Goal: Answer question/provide support: Share knowledge or assist other users

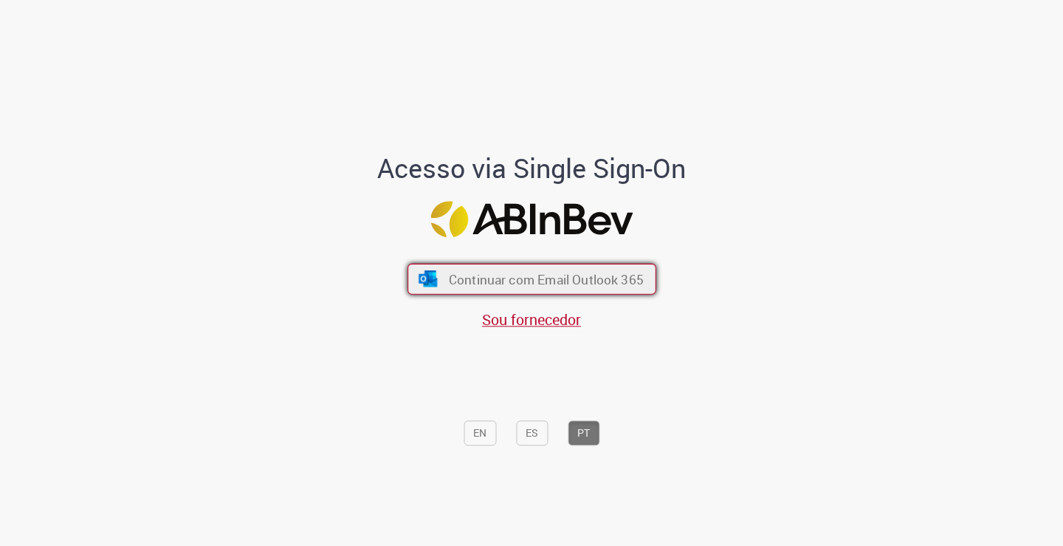
click at [488, 279] on span "Continuar com Email Outlook 365" at bounding box center [545, 278] width 195 height 17
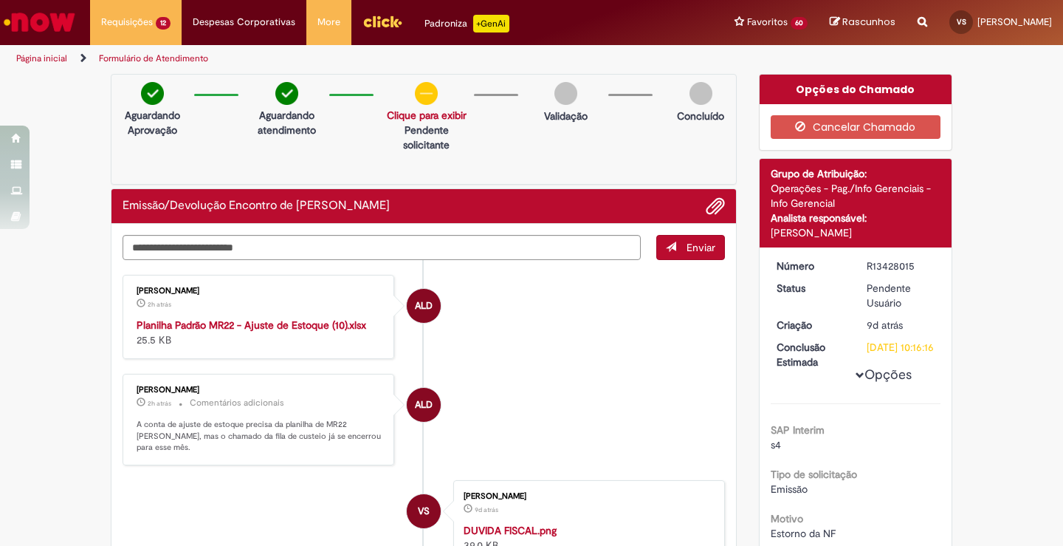
click at [269, 316] on div "Andressa Luiza Da Silva 2h atrás 2 horas atrás Planilha Padrão MR22 - Ajuste de…" at bounding box center [258, 316] width 263 height 75
click at [267, 326] on strong "Planilha Padrão MR22 - Ajuste de Estoque (10).xlsx" at bounding box center [252, 324] width 230 height 13
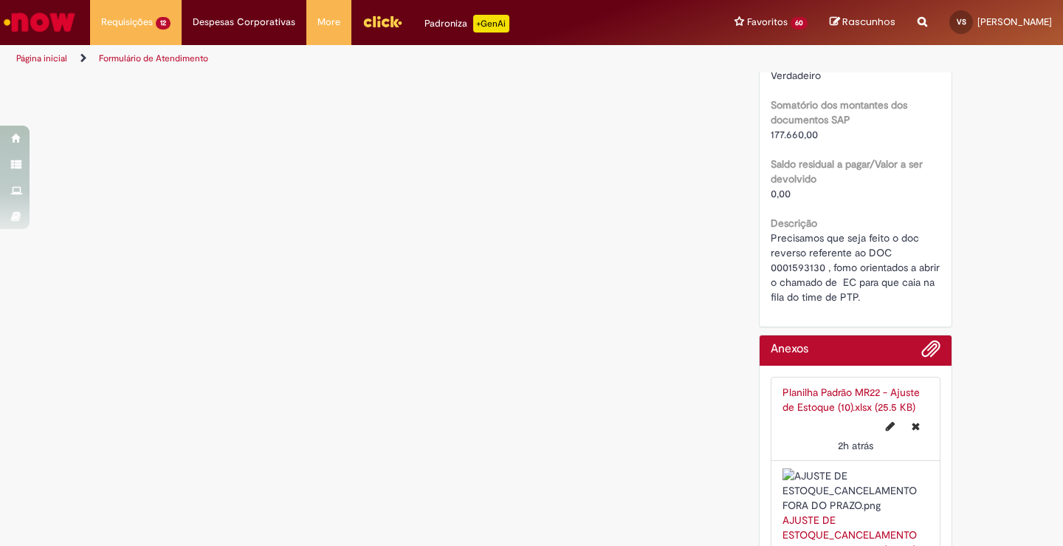
scroll to position [1403, 0]
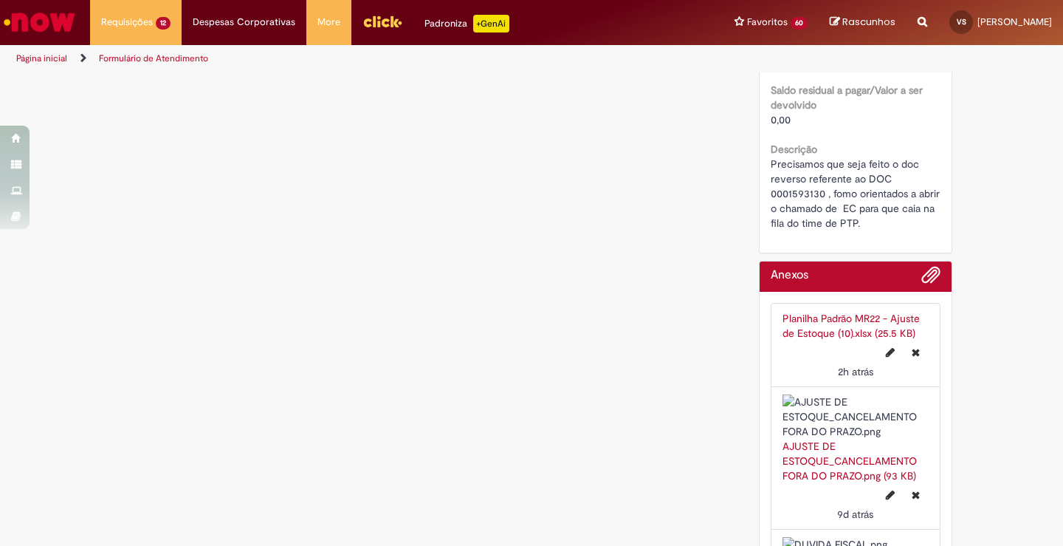
click at [809, 337] on link "Planilha Padrão MR22 - Ajuste de Estoque (10).xlsx (25.5 KB)" at bounding box center [851, 326] width 137 height 28
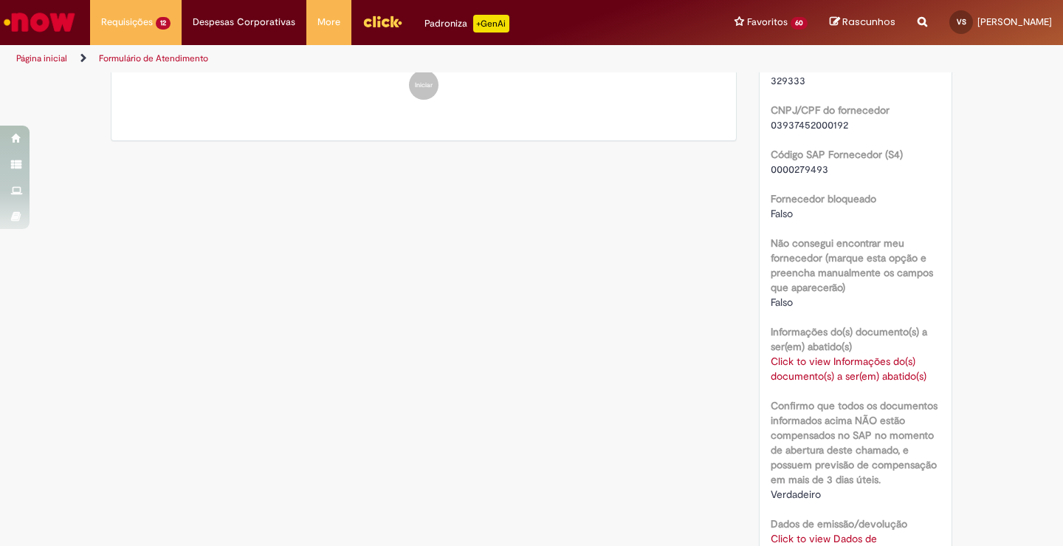
scroll to position [659, 0]
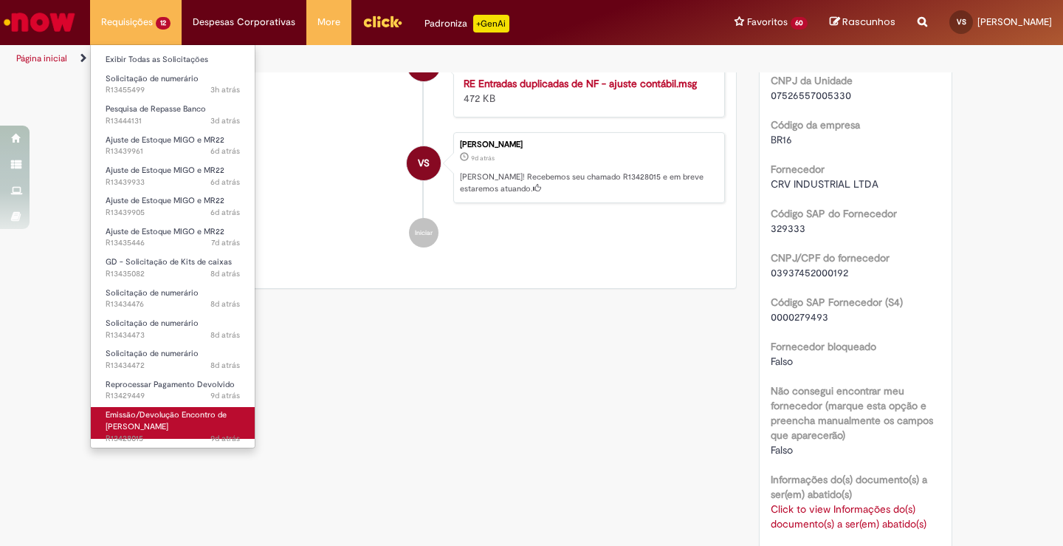
click at [131, 417] on span "Emissão/Devolução Encontro de [PERSON_NAME]" at bounding box center [166, 420] width 121 height 23
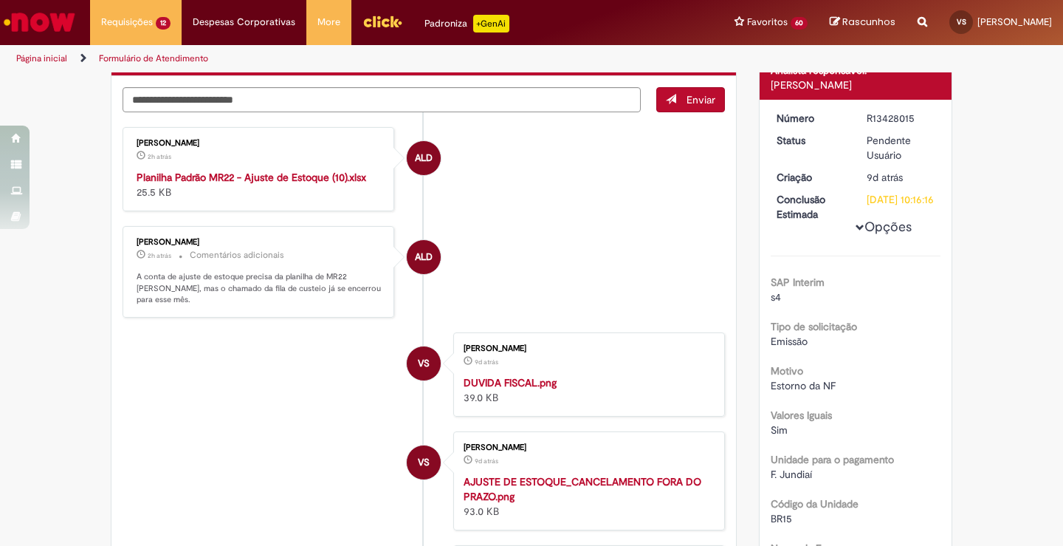
scroll to position [0, 0]
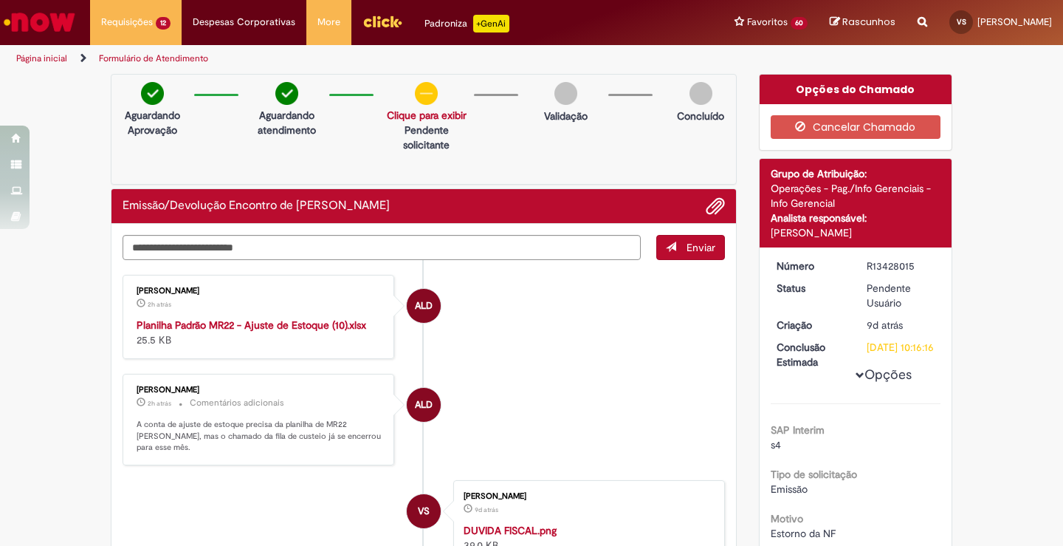
click at [479, 343] on li "ALD Andressa Luiza Da Silva 2h atrás 2 horas atrás Planilha Padrão MR22 - Ajust…" at bounding box center [424, 317] width 603 height 84
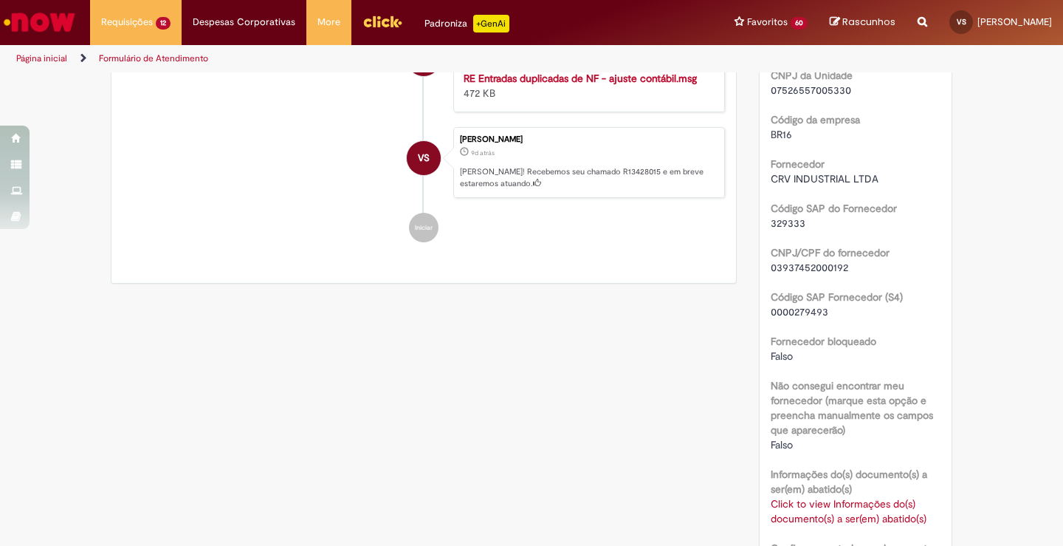
scroll to position [295, 0]
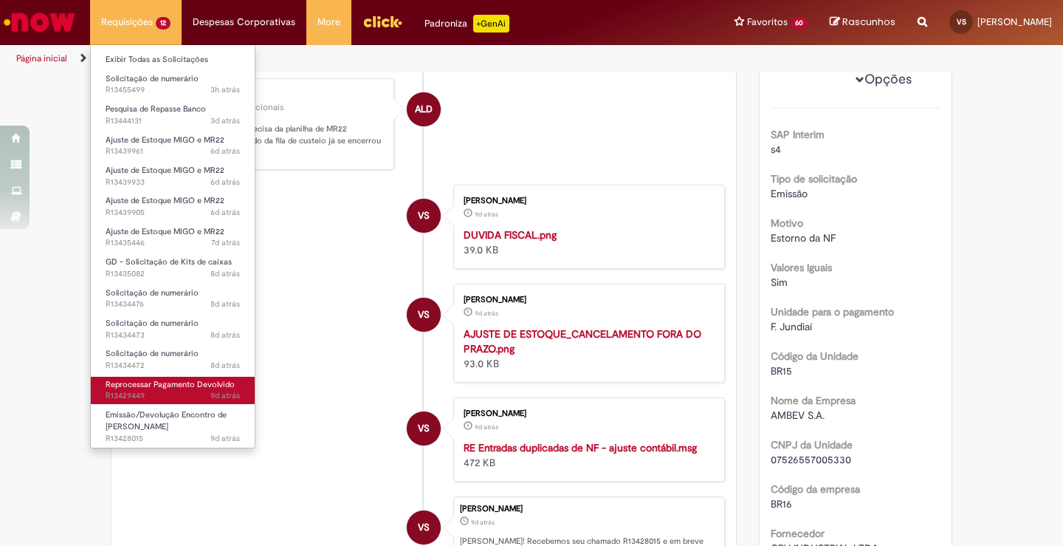
click at [145, 396] on span "9d atrás 9 dias atrás R13429449" at bounding box center [173, 396] width 134 height 12
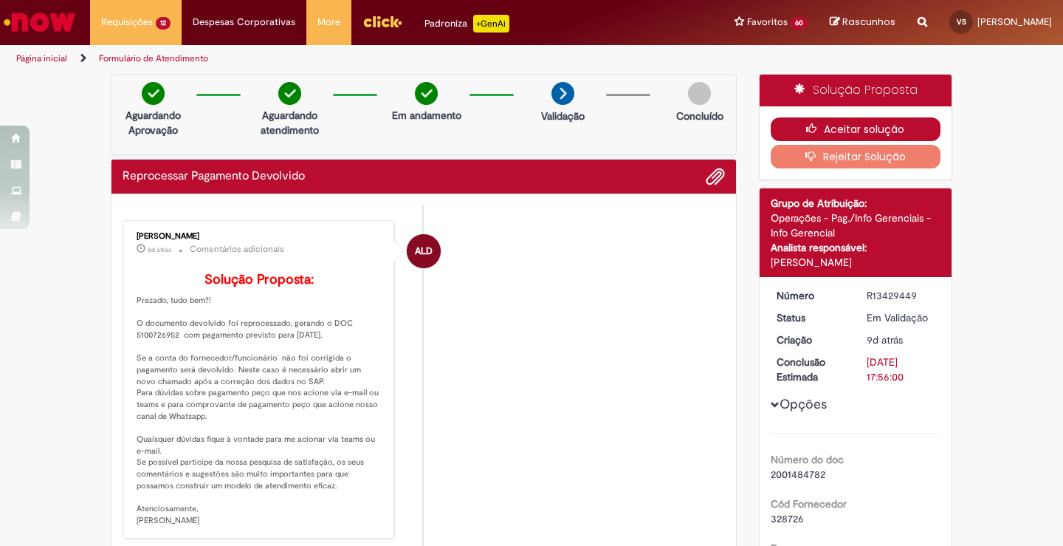
click at [851, 127] on button "Aceitar solução" at bounding box center [856, 129] width 171 height 24
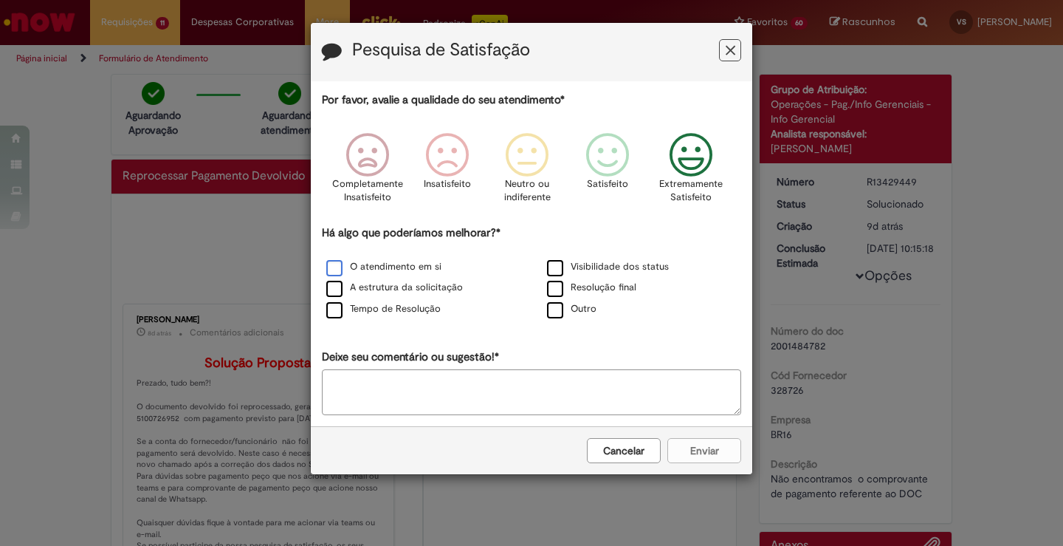
drag, startPoint x: 685, startPoint y: 154, endPoint x: 404, endPoint y: 270, distance: 303.6
click at [661, 173] on div "Extremamente Satisfeito" at bounding box center [692, 172] width 84 height 101
drag, startPoint x: 330, startPoint y: 265, endPoint x: 347, endPoint y: 321, distance: 58.6
click at [329, 266] on label "O atendimento em si" at bounding box center [383, 267] width 115 height 14
click at [675, 445] on button "Enviar" at bounding box center [705, 450] width 74 height 25
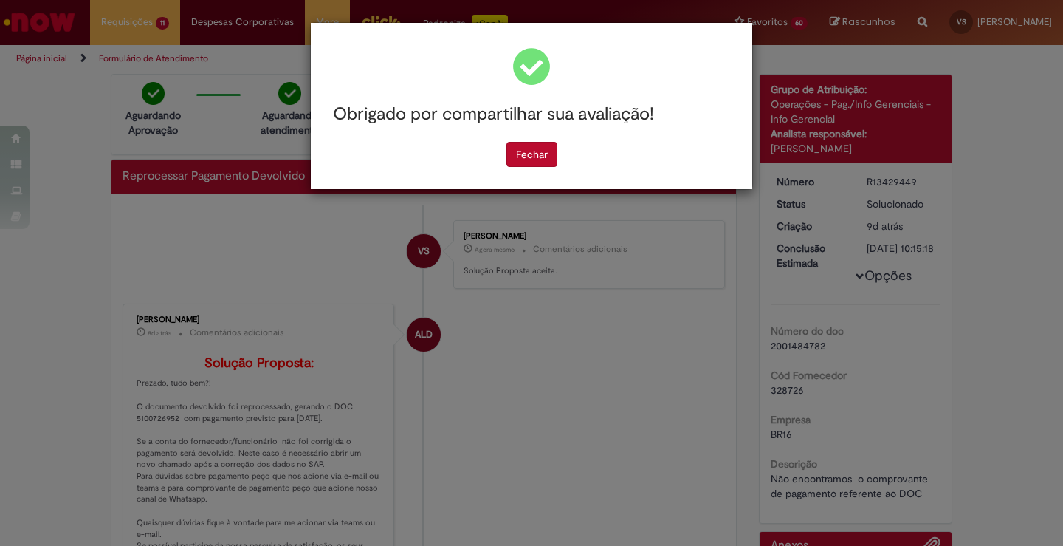
click at [523, 157] on button "Fechar" at bounding box center [532, 154] width 51 height 25
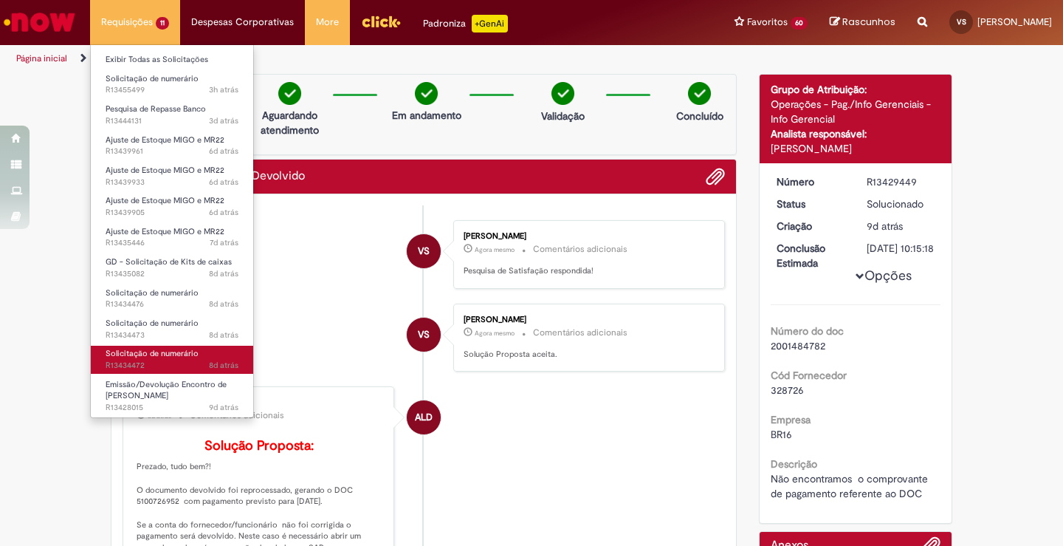
drag, startPoint x: 144, startPoint y: 349, endPoint x: 138, endPoint y: 341, distance: 9.5
click at [144, 348] on span "Solicitação de numerário" at bounding box center [152, 353] width 93 height 11
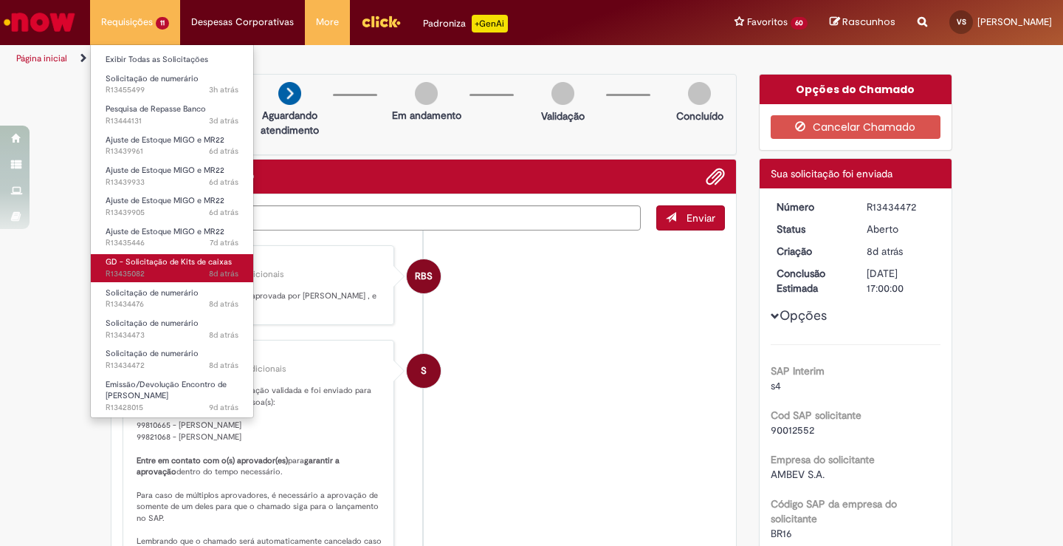
click at [143, 264] on span "GD - Solicitação de Kits de caixas" at bounding box center [169, 261] width 126 height 11
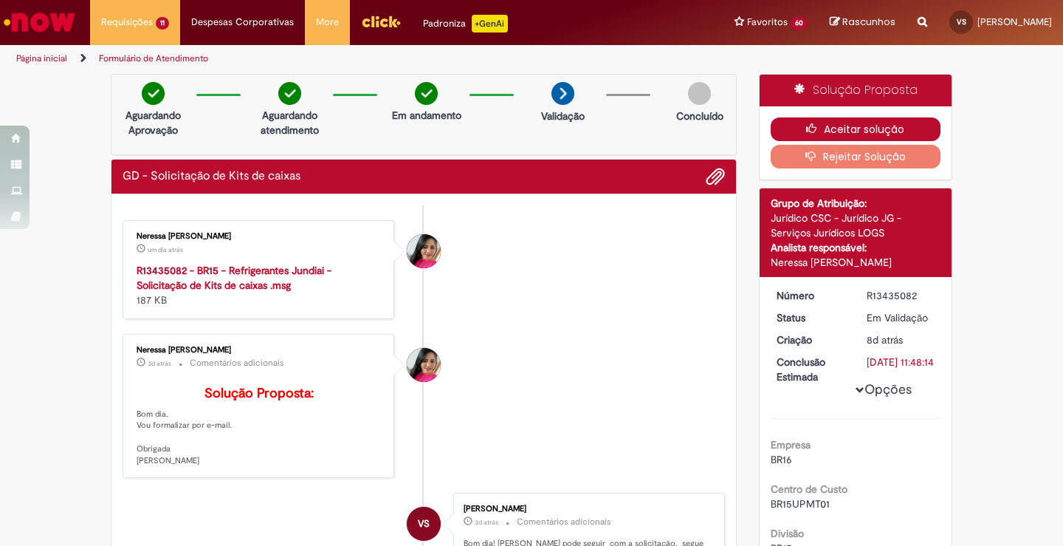
click at [841, 128] on button "Aceitar solução" at bounding box center [856, 129] width 171 height 24
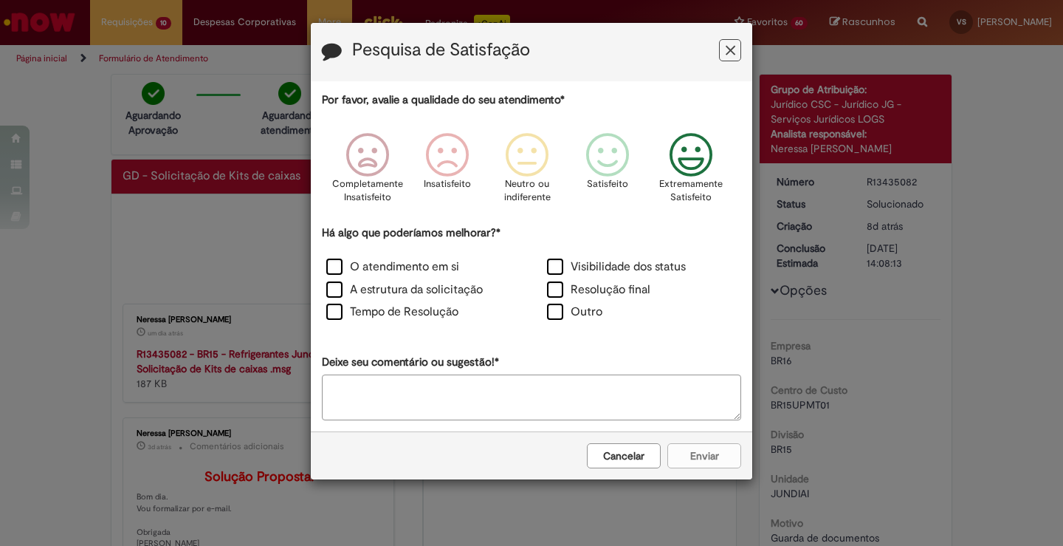
drag, startPoint x: 687, startPoint y: 159, endPoint x: 498, endPoint y: 267, distance: 217.4
click at [679, 169] on icon "Feedback" at bounding box center [691, 155] width 55 height 44
drag, startPoint x: 333, startPoint y: 261, endPoint x: 331, endPoint y: 298, distance: 37.0
click at [334, 263] on label "O atendimento em si" at bounding box center [392, 266] width 133 height 17
click at [333, 295] on label "A estrutura da solicitação" at bounding box center [404, 289] width 157 height 17
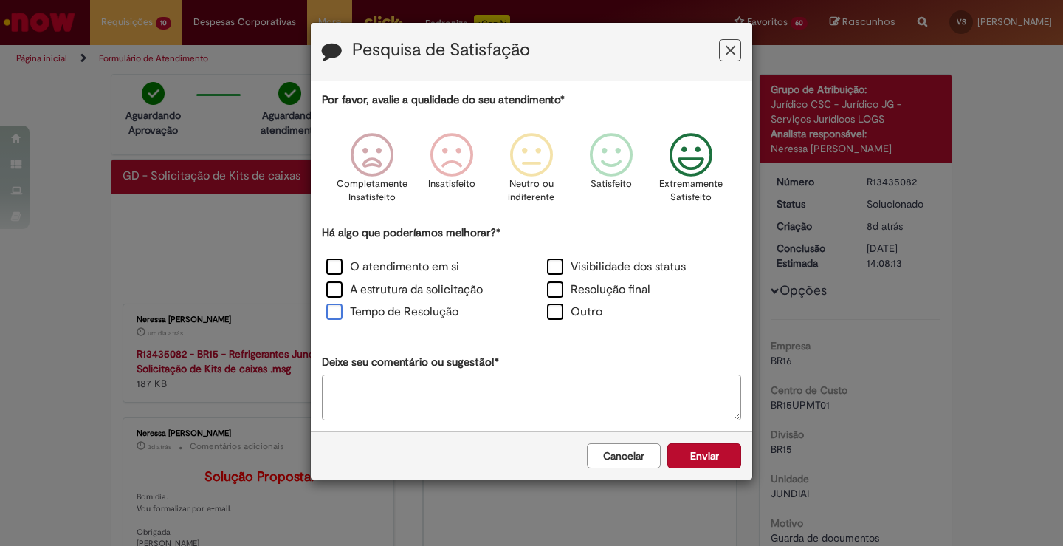
drag, startPoint x: 334, startPoint y: 314, endPoint x: 351, endPoint y: 313, distance: 17.0
click at [345, 314] on label "Tempo de Resolução" at bounding box center [392, 312] width 132 height 17
drag, startPoint x: 561, startPoint y: 268, endPoint x: 561, endPoint y: 295, distance: 27.3
click at [562, 270] on label "Visibilidade dos status" at bounding box center [616, 266] width 139 height 17
click at [563, 292] on label "Resolução final" at bounding box center [598, 289] width 103 height 17
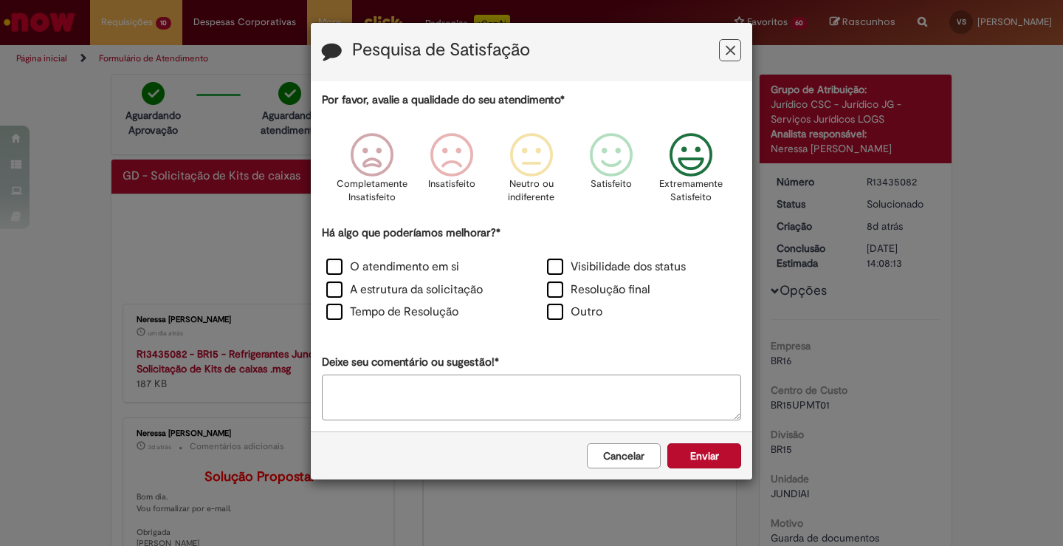
drag, startPoint x: 707, startPoint y: 456, endPoint x: 685, endPoint y: 433, distance: 32.4
click at [707, 454] on button "Enviar" at bounding box center [705, 455] width 74 height 25
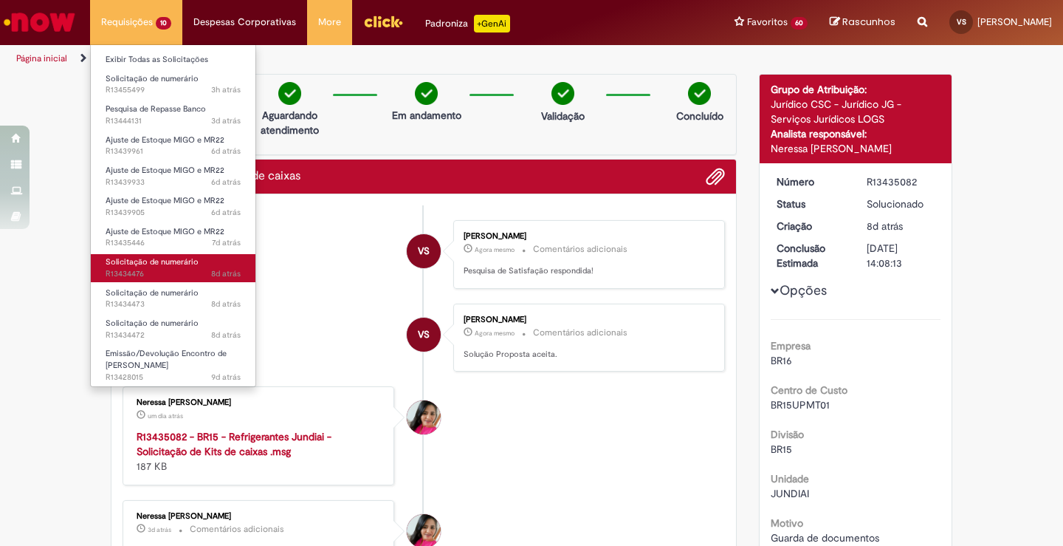
click at [144, 268] on span "8d atrás 8 dias atrás R13434476" at bounding box center [173, 274] width 135 height 12
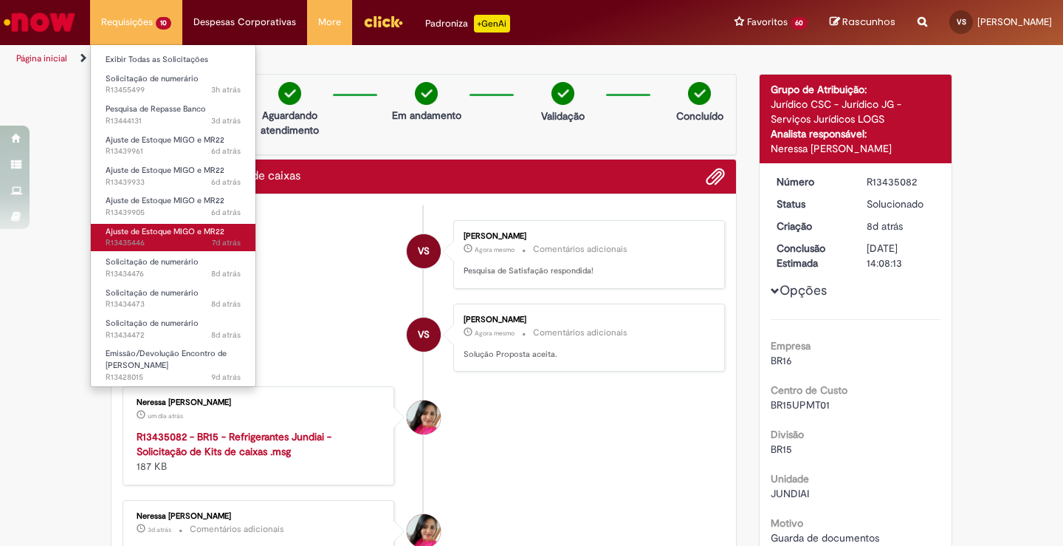
click at [145, 241] on span "7d atrás 7 dias atrás R13435446" at bounding box center [173, 243] width 135 height 12
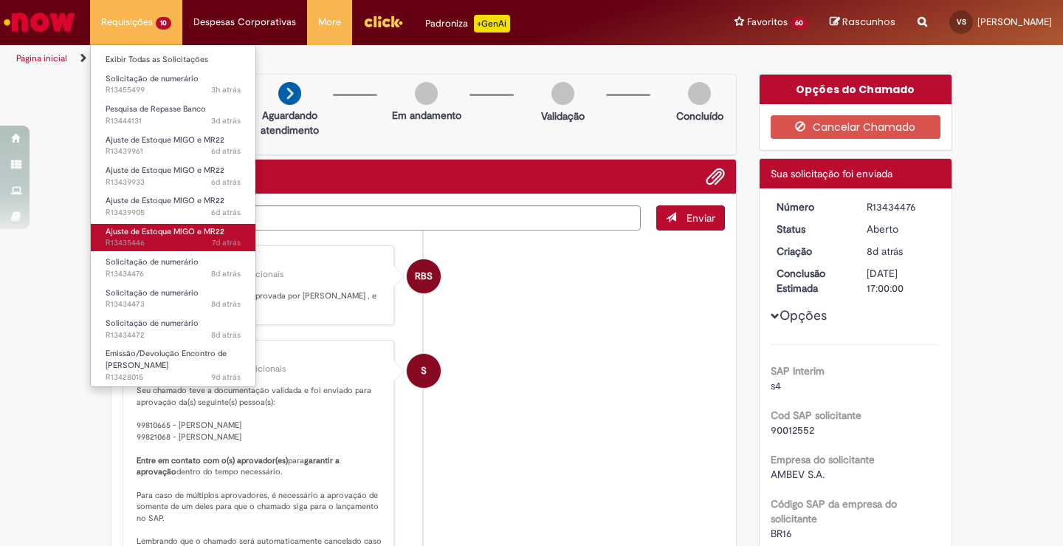
click at [143, 241] on span "7d atrás 7 dias atrás R13435446" at bounding box center [173, 243] width 135 height 12
click at [156, 238] on span "7d atrás 7 dias atrás R13435446" at bounding box center [173, 243] width 135 height 12
drag, startPoint x: 137, startPoint y: 230, endPoint x: 137, endPoint y: 216, distance: 13.3
click at [137, 230] on span "Ajuste de Estoque MIGO e MR22" at bounding box center [165, 231] width 119 height 11
click at [117, 244] on span "7d atrás 7 dias atrás R13435446" at bounding box center [173, 243] width 135 height 12
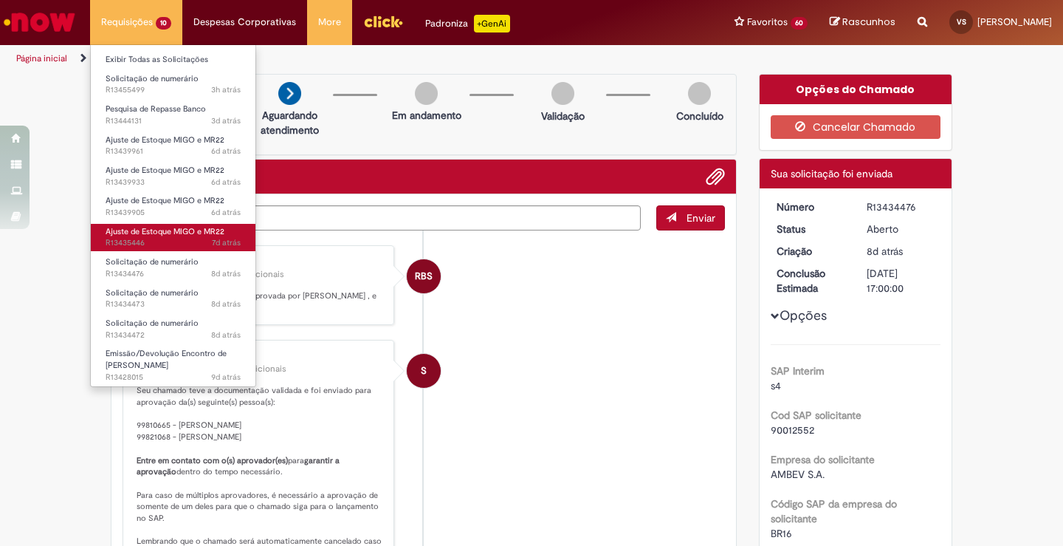
click at [117, 244] on span "7d atrás 7 dias atrás R13435446" at bounding box center [173, 243] width 135 height 12
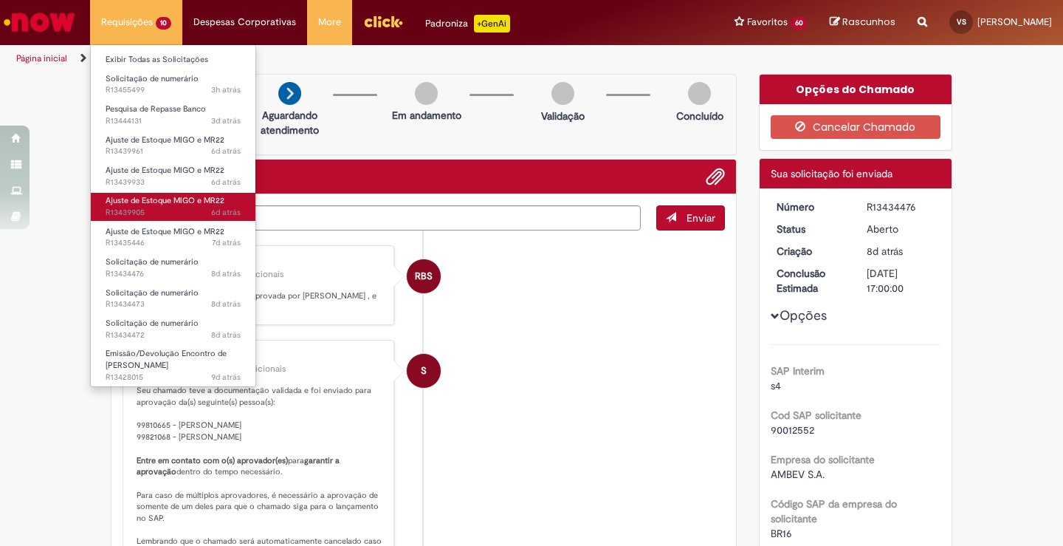
click at [134, 207] on span "6d atrás 6 dias atrás R13439905" at bounding box center [173, 213] width 135 height 12
click at [134, 206] on span "Ajuste de Estoque MIGO e MR22" at bounding box center [165, 200] width 119 height 11
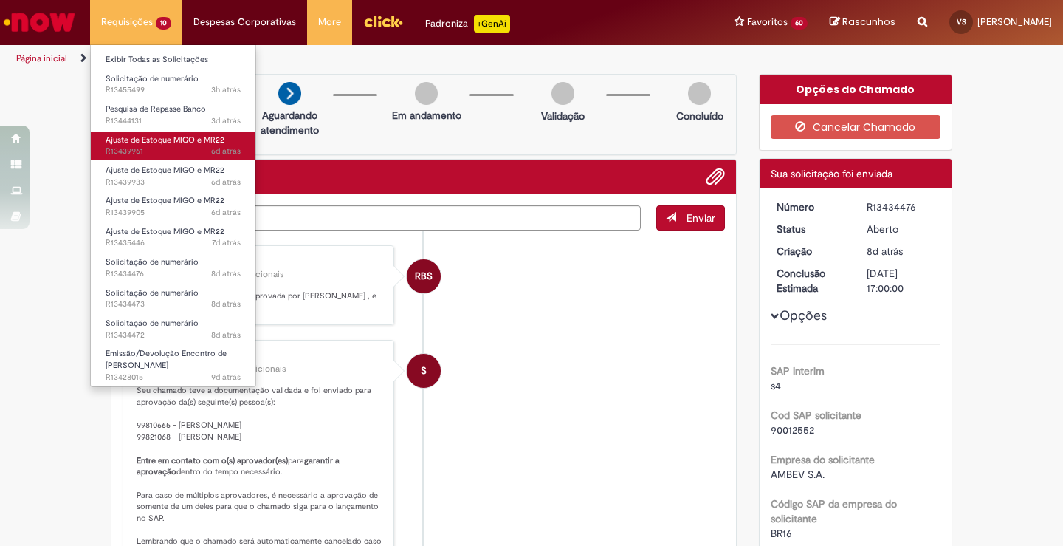
click at [141, 157] on link "Ajuste de Estoque MIGO e MR22 6d atrás 6 dias atrás R13439961" at bounding box center [173, 145] width 165 height 27
drag, startPoint x: 141, startPoint y: 157, endPoint x: 143, endPoint y: 113, distance: 44.3
click at [141, 155] on link "Ajuste de Estoque MIGO e MR22 6d atrás 6 dias atrás R13439961" at bounding box center [173, 145] width 165 height 27
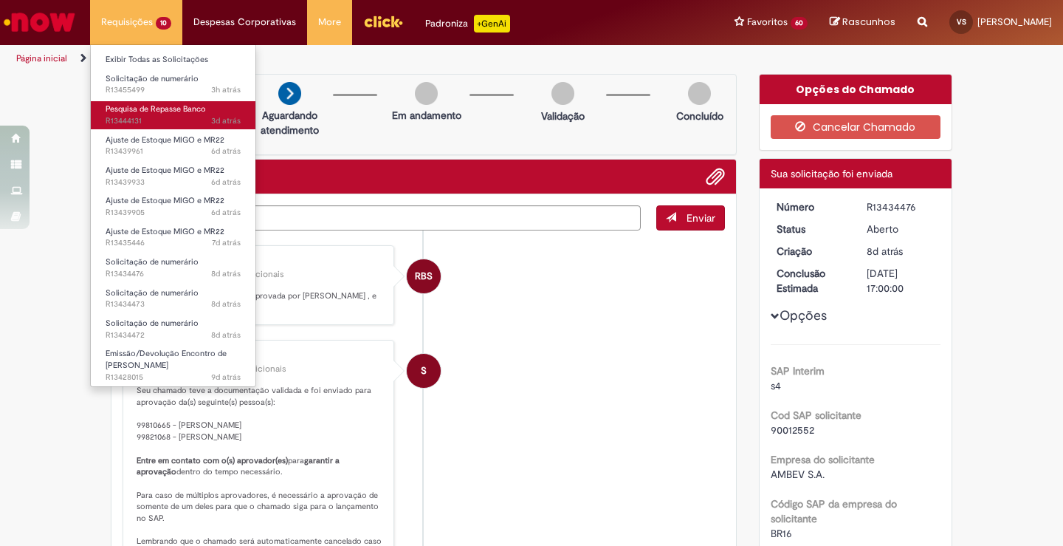
click at [132, 109] on span "Pesquisa de Repasse Banco" at bounding box center [156, 108] width 100 height 11
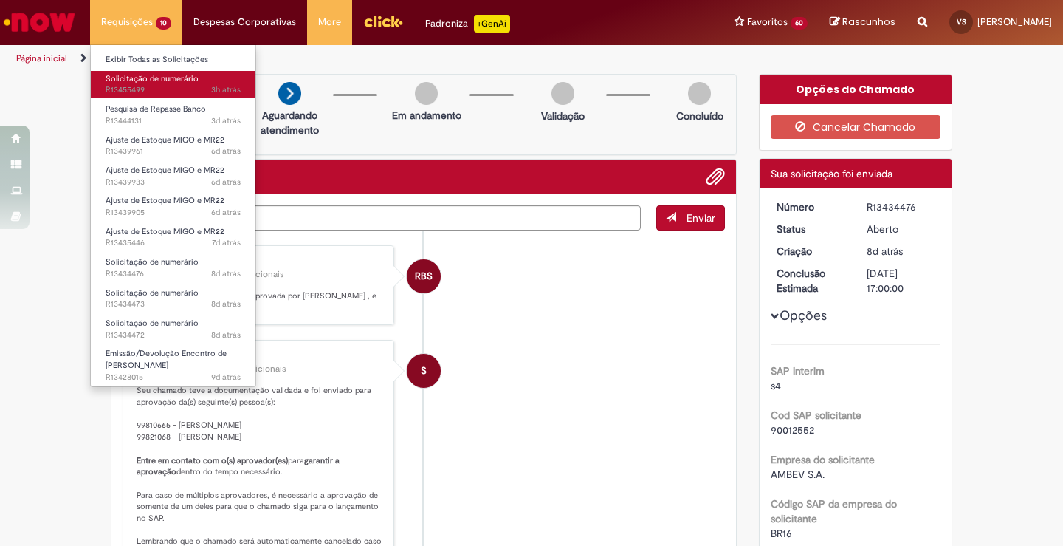
click at [133, 90] on span "3h atrás 3 horas atrás R13455499" at bounding box center [173, 90] width 135 height 12
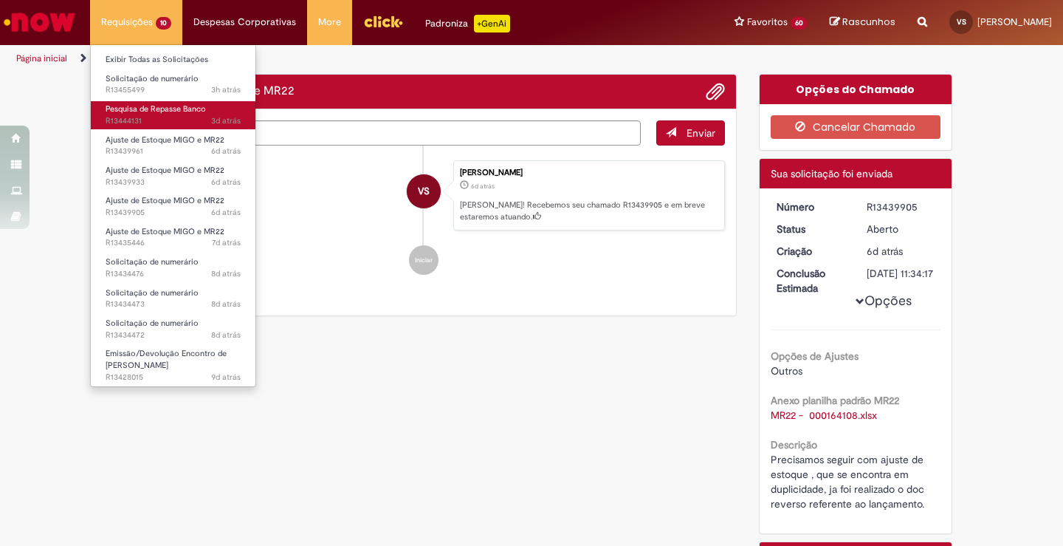
click at [141, 114] on span "Pesquisa de Repasse Banco" at bounding box center [156, 108] width 100 height 11
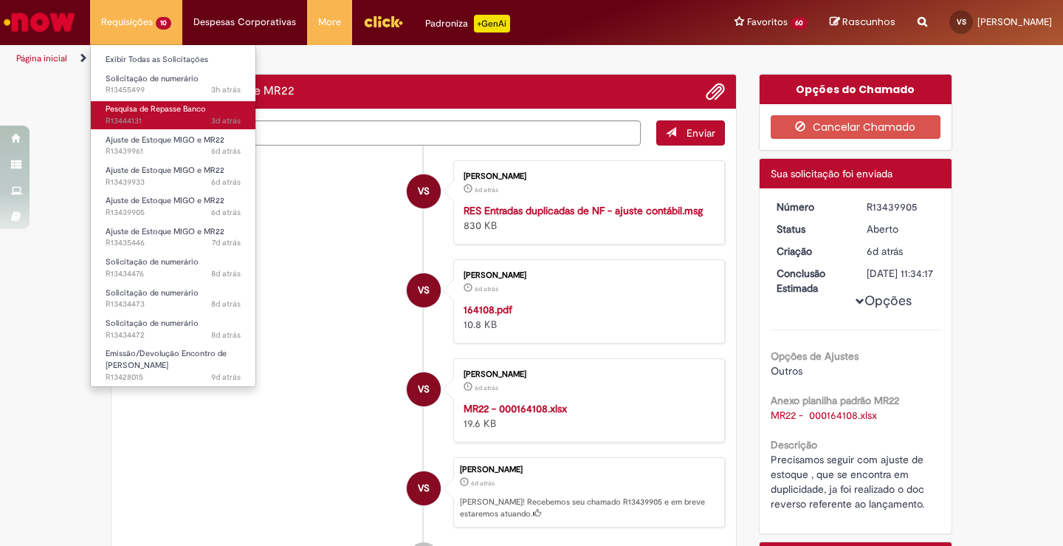
click at [141, 114] on span "Pesquisa de Repasse Banco" at bounding box center [156, 108] width 100 height 11
click at [142, 114] on span "Pesquisa de Repasse Banco" at bounding box center [156, 108] width 100 height 11
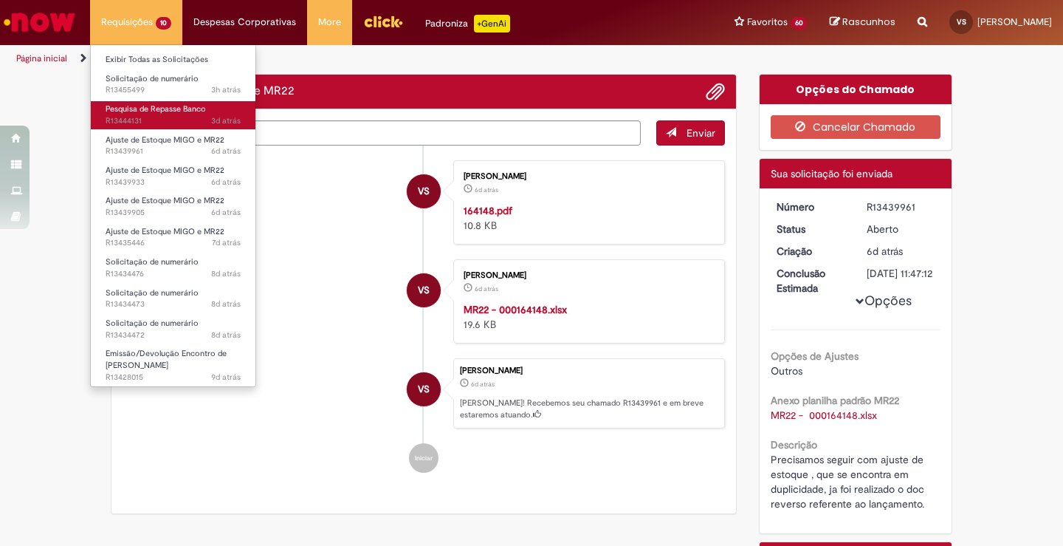
click at [142, 114] on span "Pesquisa de Repasse Banco" at bounding box center [156, 108] width 100 height 11
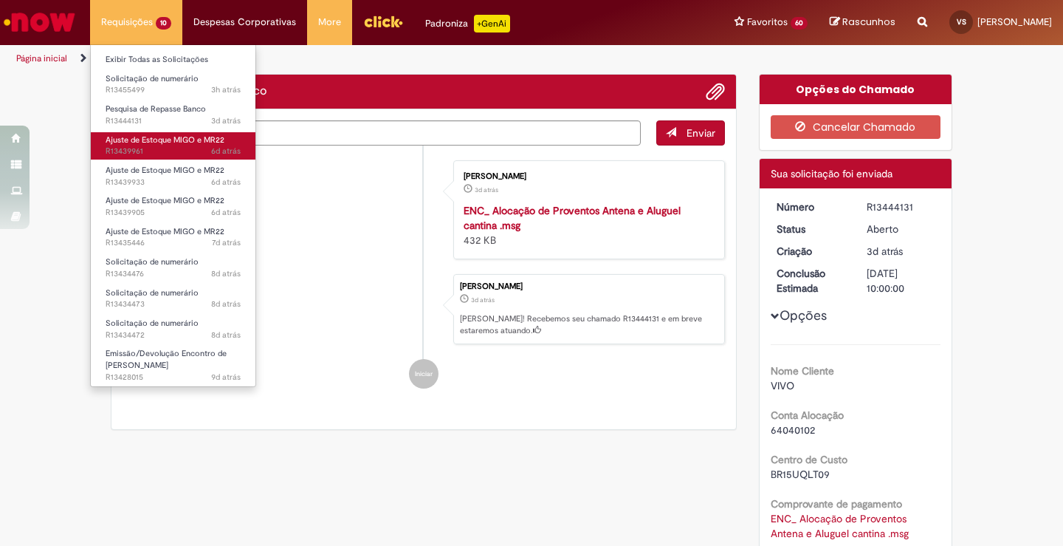
click at [142, 134] on span "Ajuste de Estoque MIGO e MR22" at bounding box center [165, 139] width 119 height 11
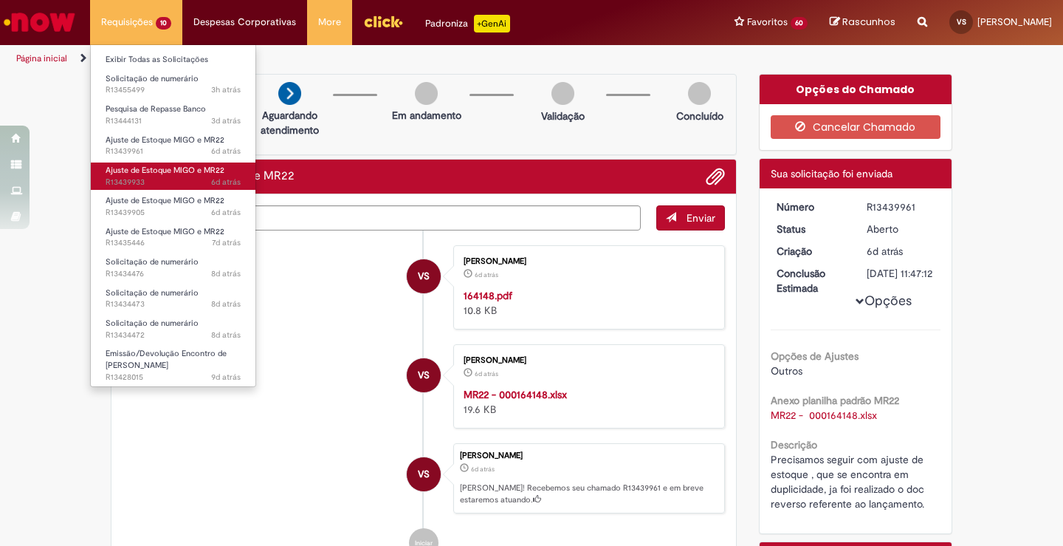
click at [162, 171] on span "Ajuste de Estoque MIGO e MR22" at bounding box center [165, 170] width 119 height 11
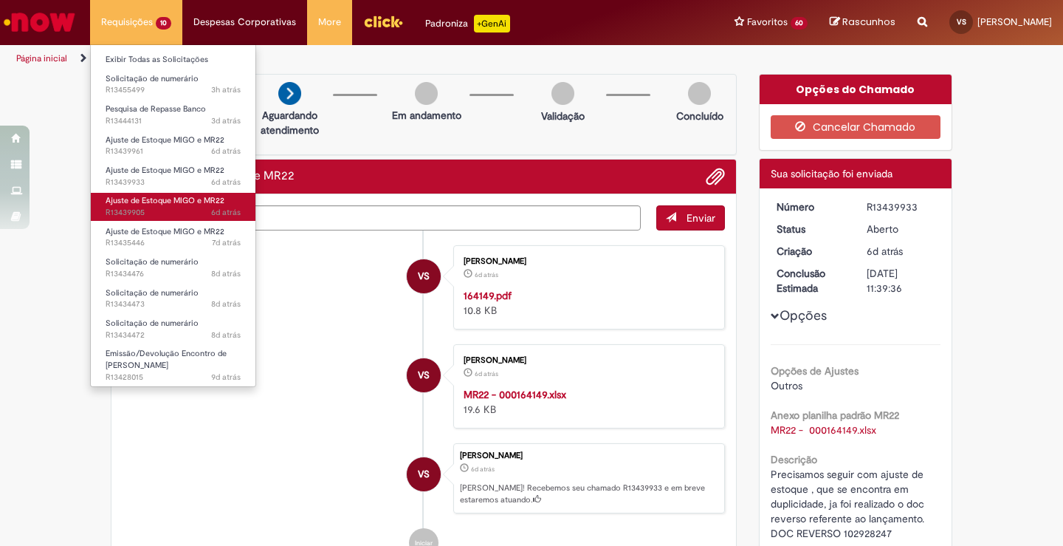
click at [168, 212] on span "6d atrás 6 dias atrás R13439905" at bounding box center [173, 213] width 135 height 12
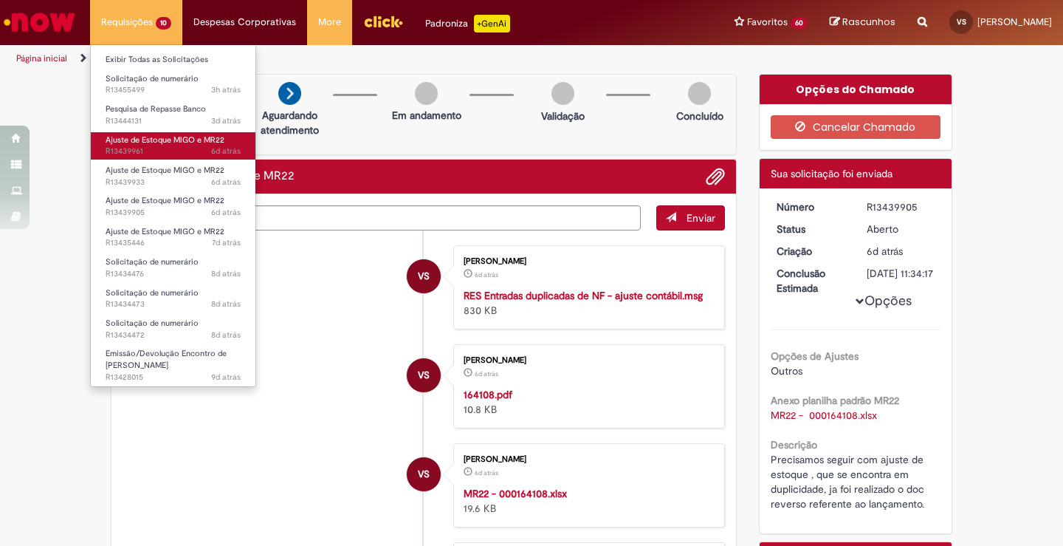
click at [131, 140] on span "Ajuste de Estoque MIGO e MR22" at bounding box center [165, 139] width 119 height 11
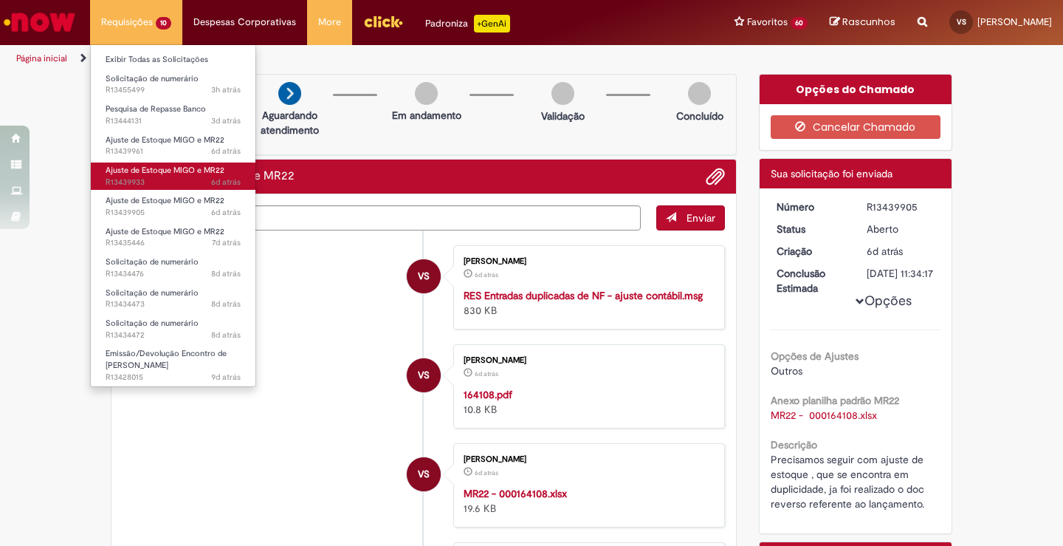
click at [131, 170] on span "Ajuste de Estoque MIGO e MR22" at bounding box center [165, 170] width 119 height 11
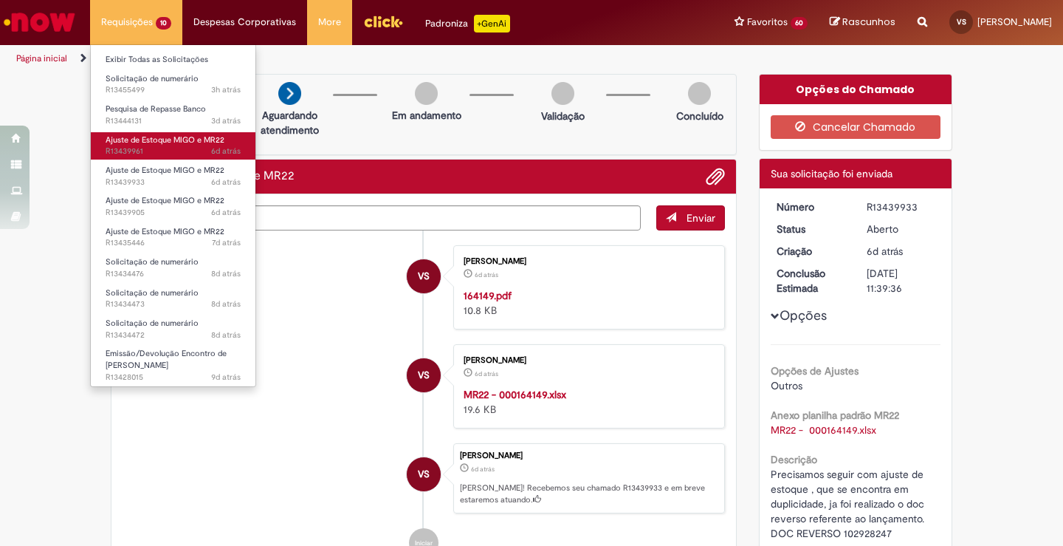
click at [140, 145] on span "6d atrás 6 dias atrás R13439961" at bounding box center [173, 151] width 135 height 12
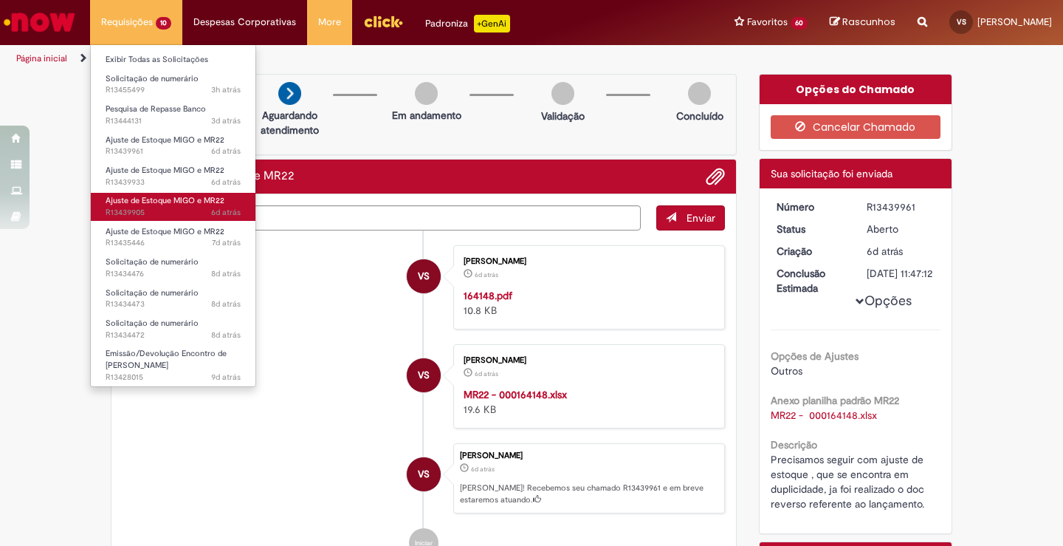
click at [137, 204] on span "Ajuste de Estoque MIGO e MR22" at bounding box center [165, 200] width 119 height 11
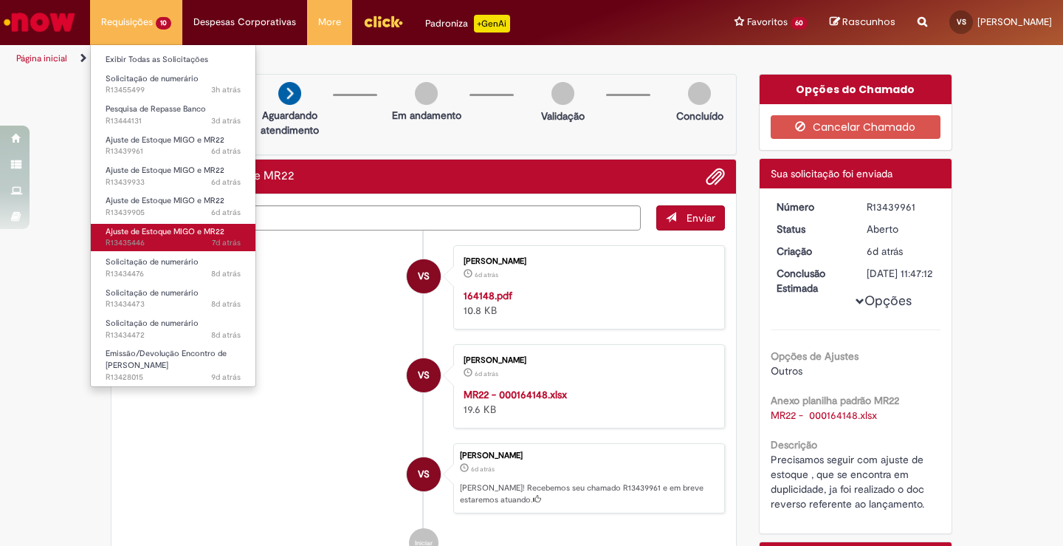
click at [132, 235] on span "Ajuste de Estoque MIGO e MR22" at bounding box center [165, 231] width 119 height 11
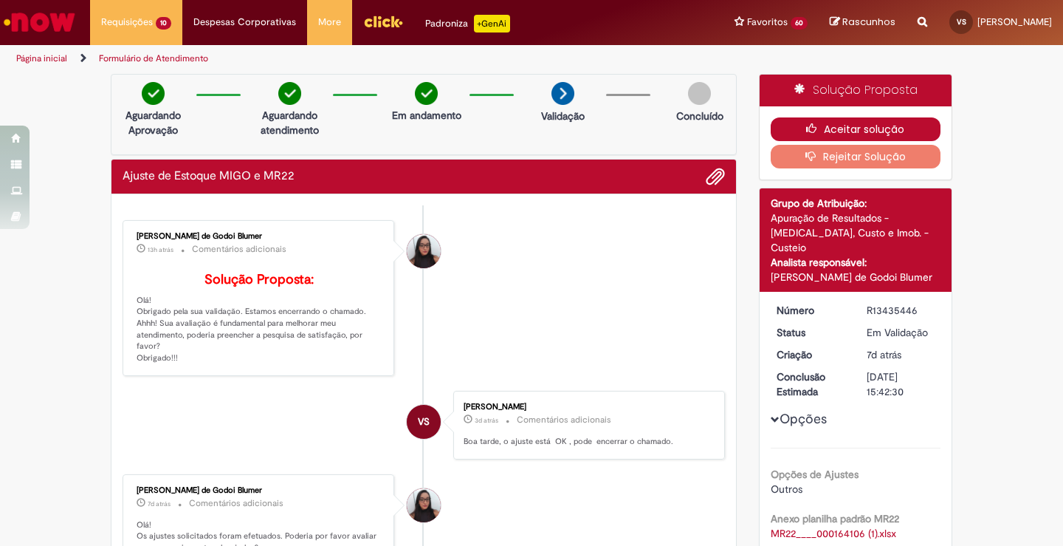
click at [845, 124] on button "Aceitar solução" at bounding box center [856, 129] width 171 height 24
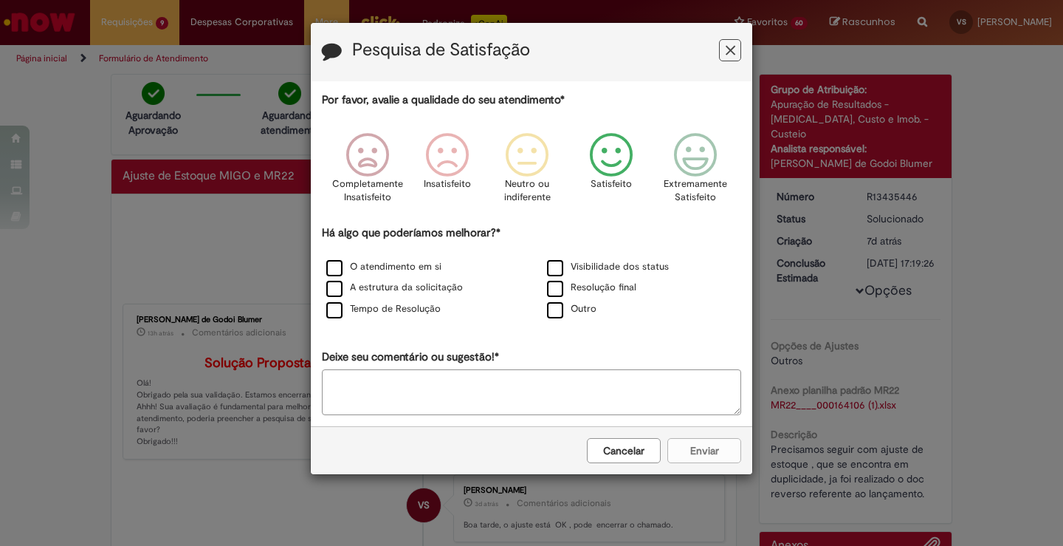
drag, startPoint x: 618, startPoint y: 162, endPoint x: 530, endPoint y: 226, distance: 108.4
click at [611, 168] on icon "Feedback" at bounding box center [611, 155] width 55 height 44
click at [331, 272] on label "O atendimento em si" at bounding box center [383, 267] width 115 height 14
click at [335, 292] on label "A estrutura da solicitação" at bounding box center [394, 288] width 137 height 14
click at [333, 312] on label "Tempo de Resolução" at bounding box center [383, 309] width 114 height 14
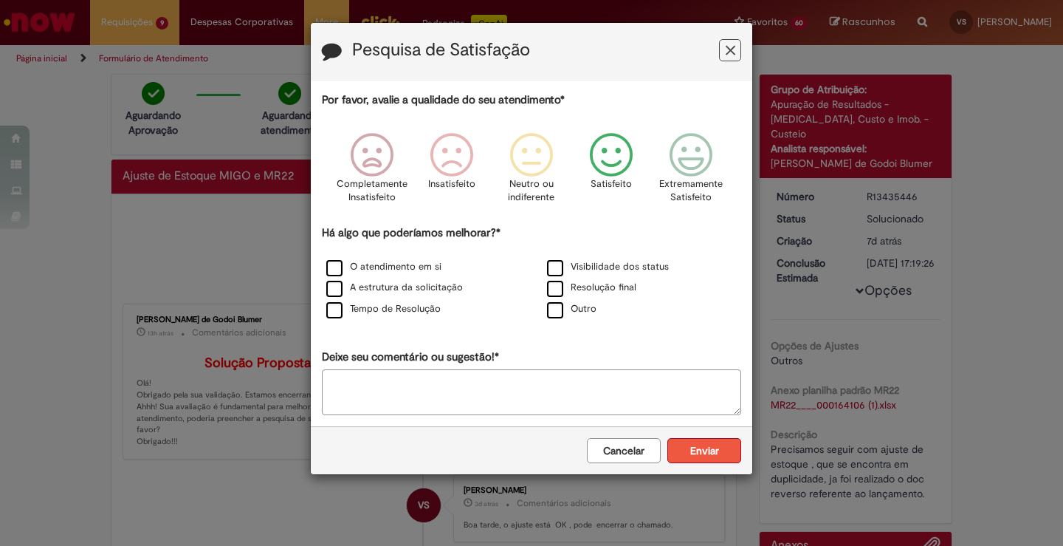
click at [687, 452] on button "Enviar" at bounding box center [705, 450] width 74 height 25
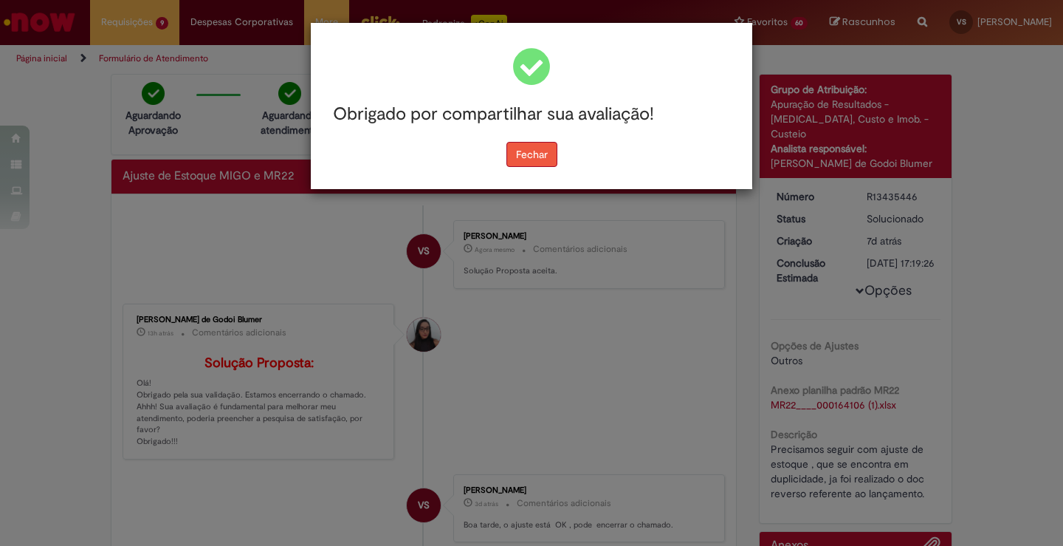
drag, startPoint x: 532, startPoint y: 157, endPoint x: 592, endPoint y: 150, distance: 59.5
click at [532, 157] on button "Fechar" at bounding box center [532, 154] width 51 height 25
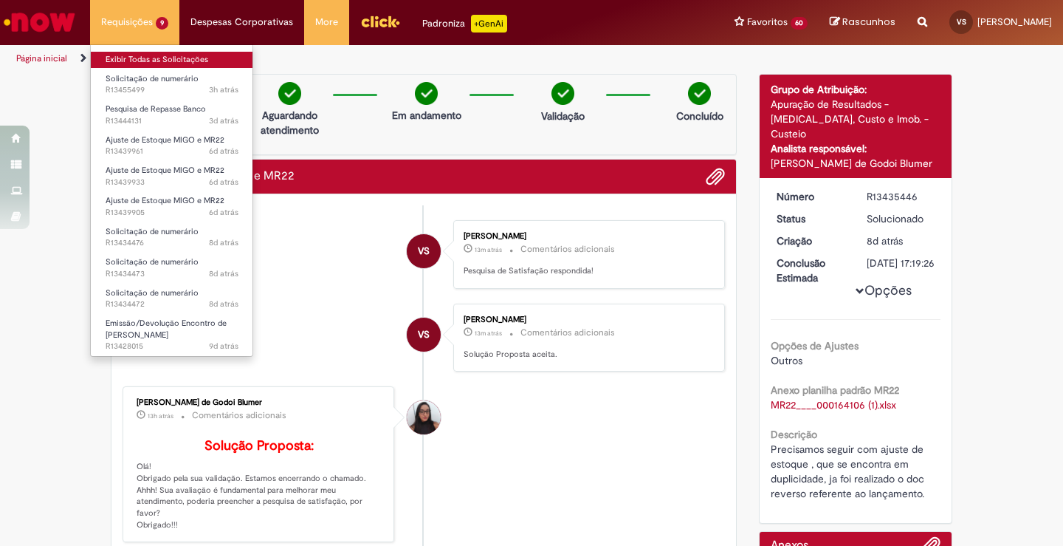
click at [165, 63] on link "Exibir Todas as Solicitações" at bounding box center [172, 60] width 162 height 16
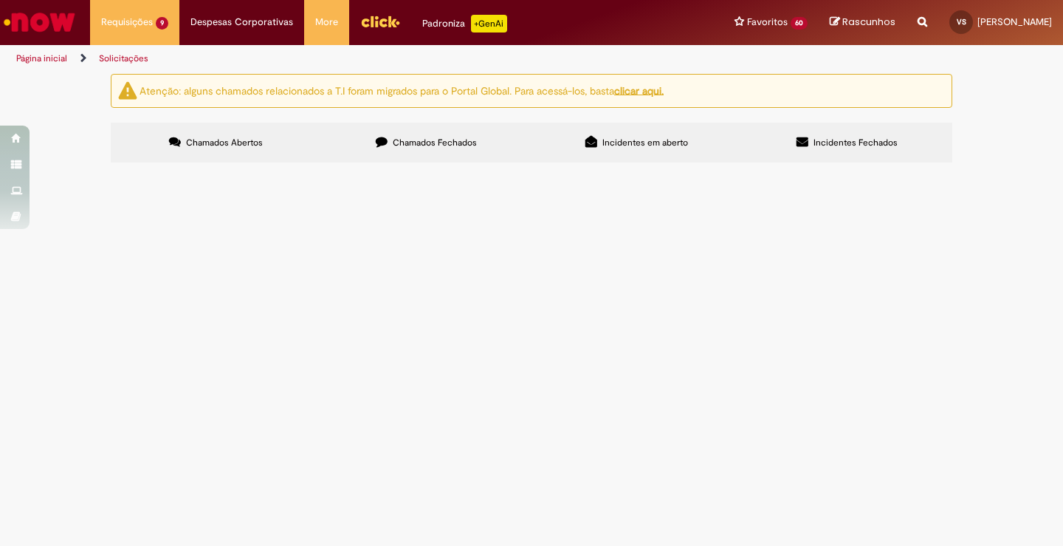
scroll to position [74, 0]
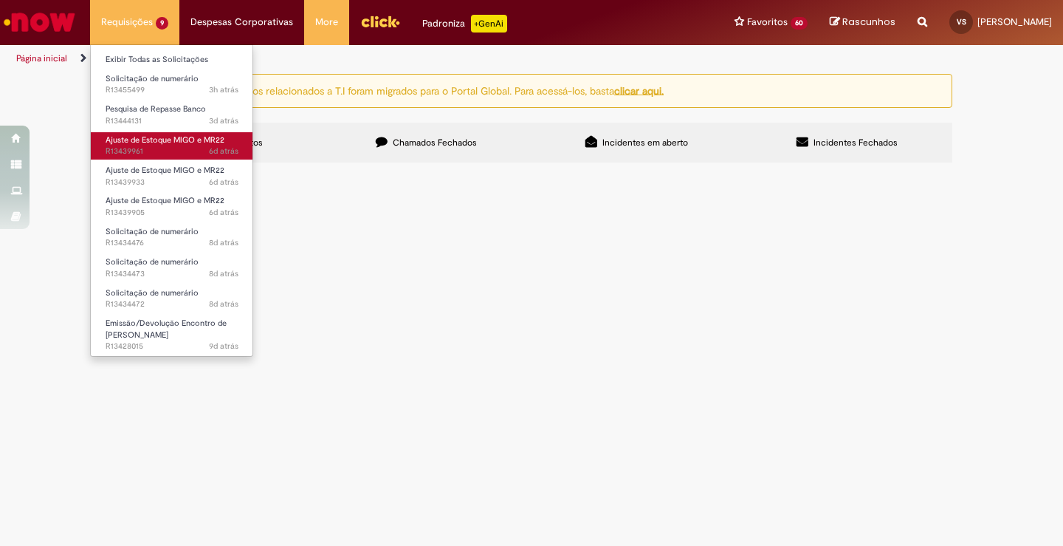
click at [121, 134] on span "Ajuste de Estoque MIGO e MR22" at bounding box center [165, 139] width 119 height 11
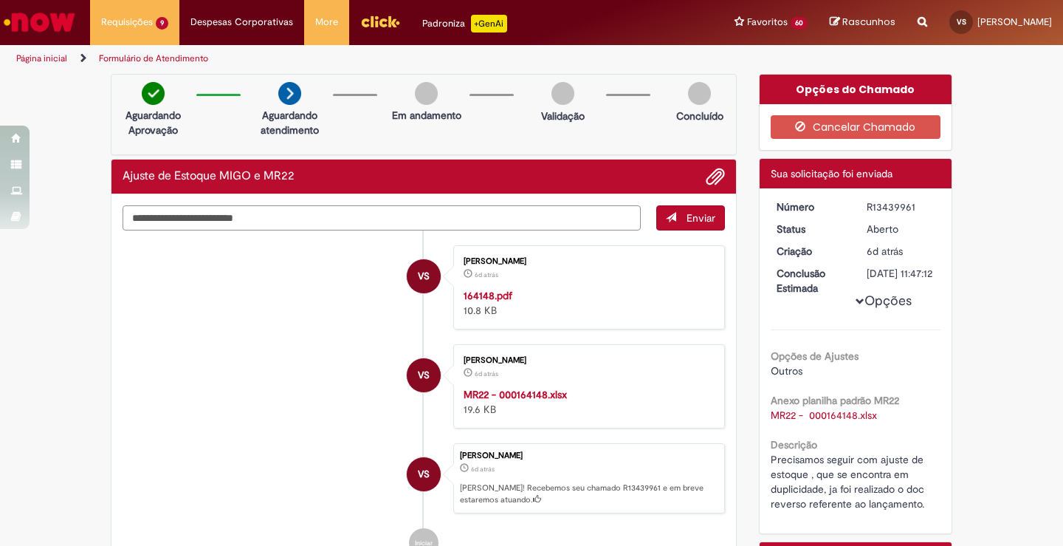
click at [301, 224] on textarea "Digite sua mensagem aqui..." at bounding box center [382, 217] width 518 height 25
paste textarea "**********"
type textarea "**********"
click at [687, 222] on span "Enviar" at bounding box center [701, 217] width 29 height 13
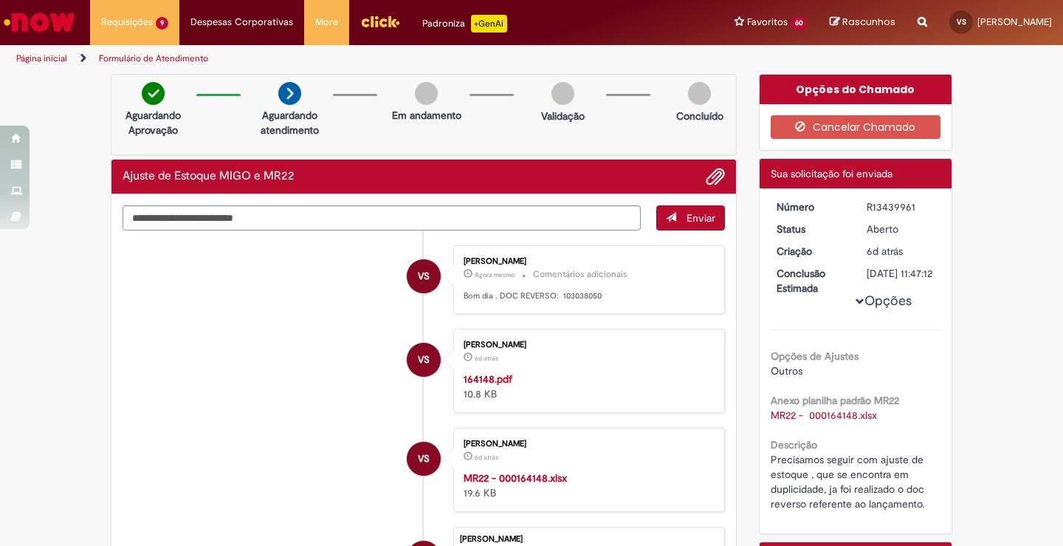
click at [570, 300] on p "Bom dia . DOC REVERSO: 103038050" at bounding box center [587, 296] width 246 height 12
copy p "103038050"
click at [879, 206] on div "R13439961" at bounding box center [901, 206] width 69 height 15
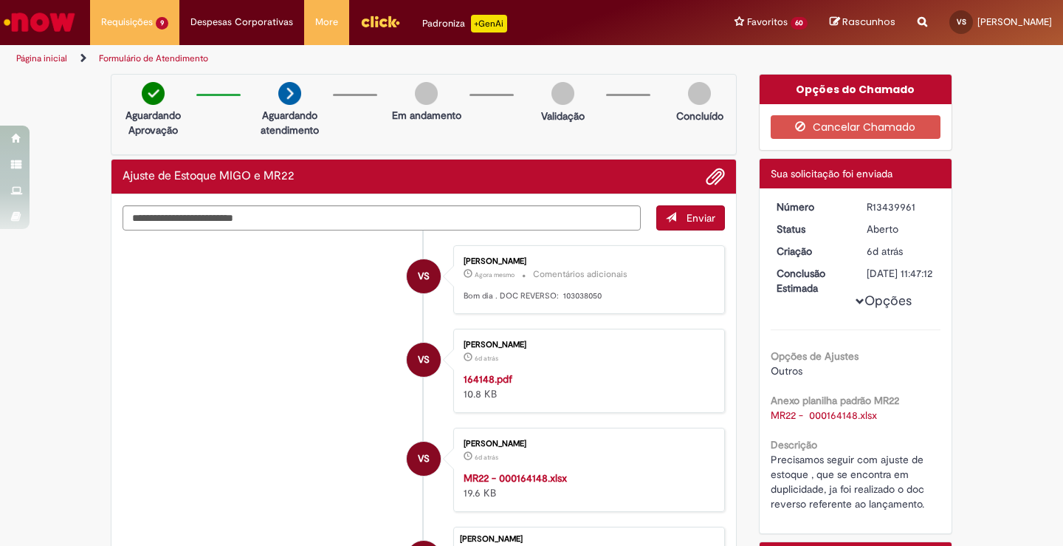
copy div "R13439961"
click at [609, 337] on div "[PERSON_NAME] 6d atrás 6 dias atrás 164148.pdf 10.8 KB" at bounding box center [589, 370] width 263 height 75
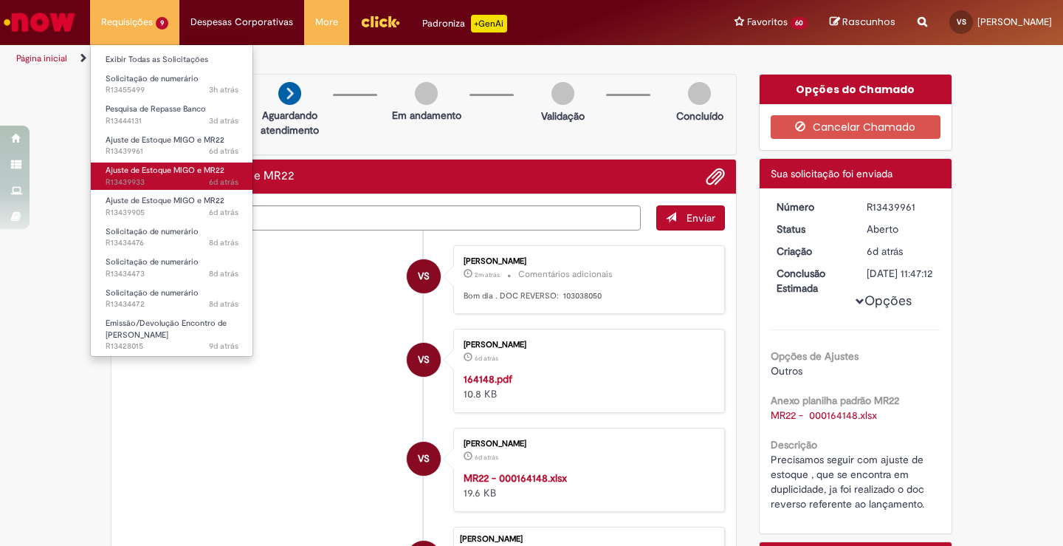
click at [136, 175] on span "Ajuste de Estoque MIGO e MR22" at bounding box center [165, 170] width 119 height 11
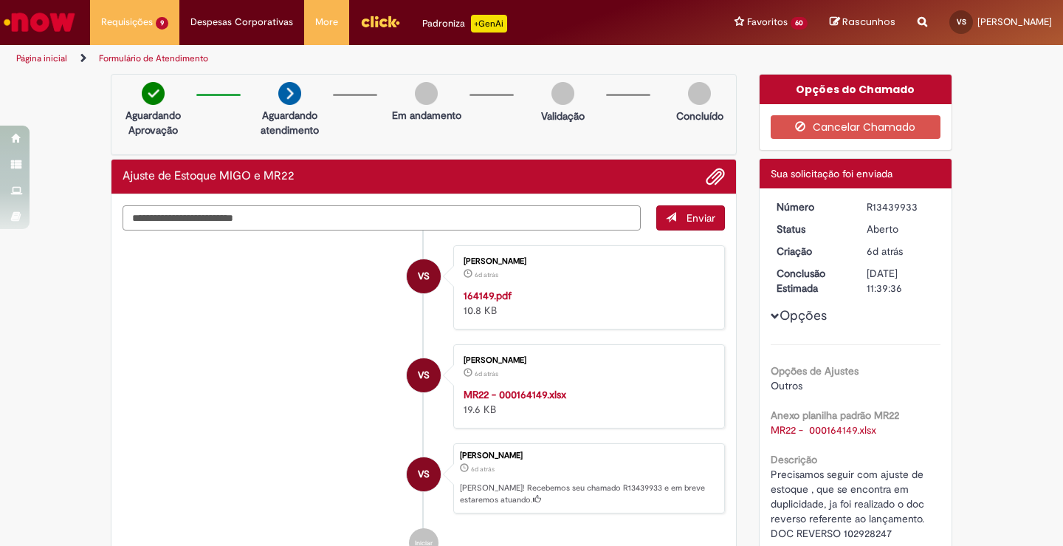
click at [173, 219] on textarea "Digite sua mensagem aqui..." at bounding box center [382, 217] width 518 height 25
click at [583, 52] on ul "Página inicial Formulário de Atendimento" at bounding box center [354, 58] width 687 height 27
click at [295, 219] on textarea "**********" at bounding box center [382, 217] width 518 height 25
paste textarea "**********"
type textarea "**********"
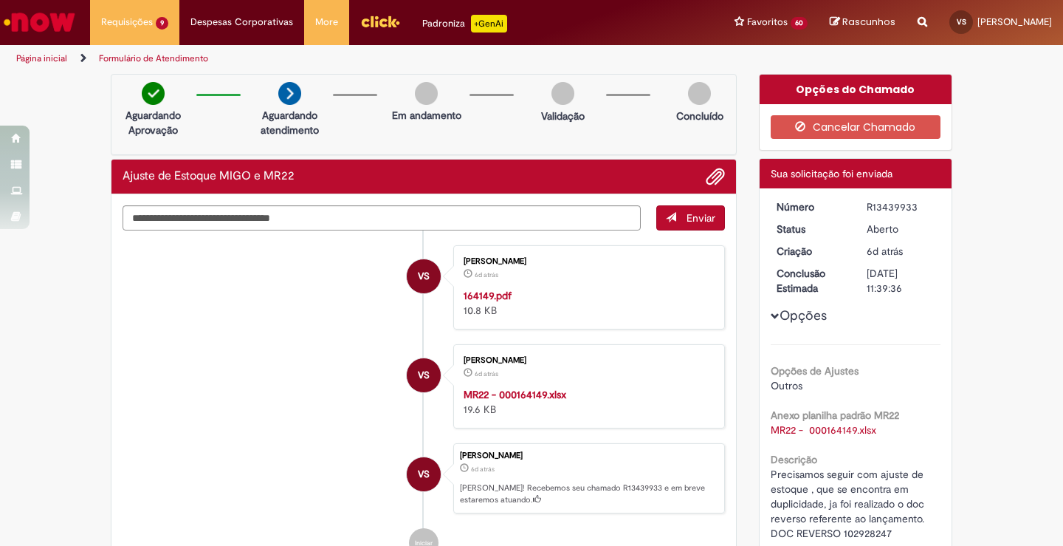
click at [676, 219] on button "Enviar" at bounding box center [691, 217] width 69 height 25
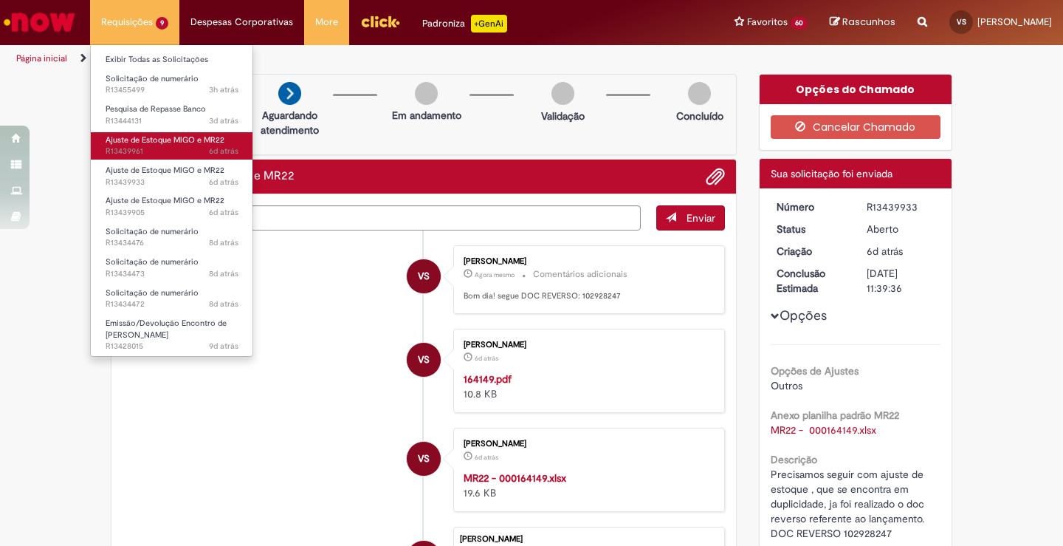
click at [150, 133] on link "Ajuste de Estoque MIGO e MR22 6d atrás 6 dias atrás R13439961" at bounding box center [172, 145] width 162 height 27
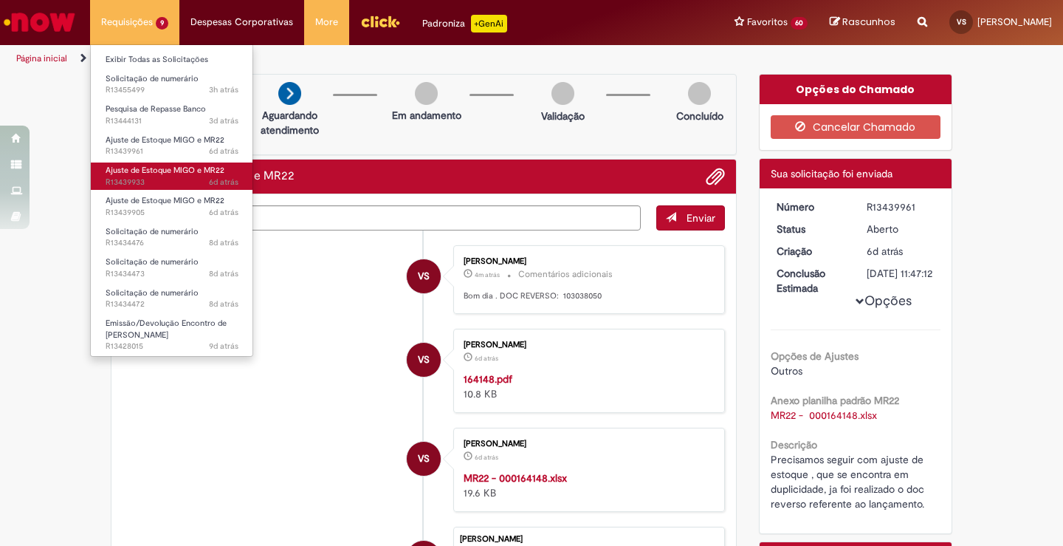
click at [168, 172] on span "Ajuste de Estoque MIGO e MR22" at bounding box center [165, 170] width 119 height 11
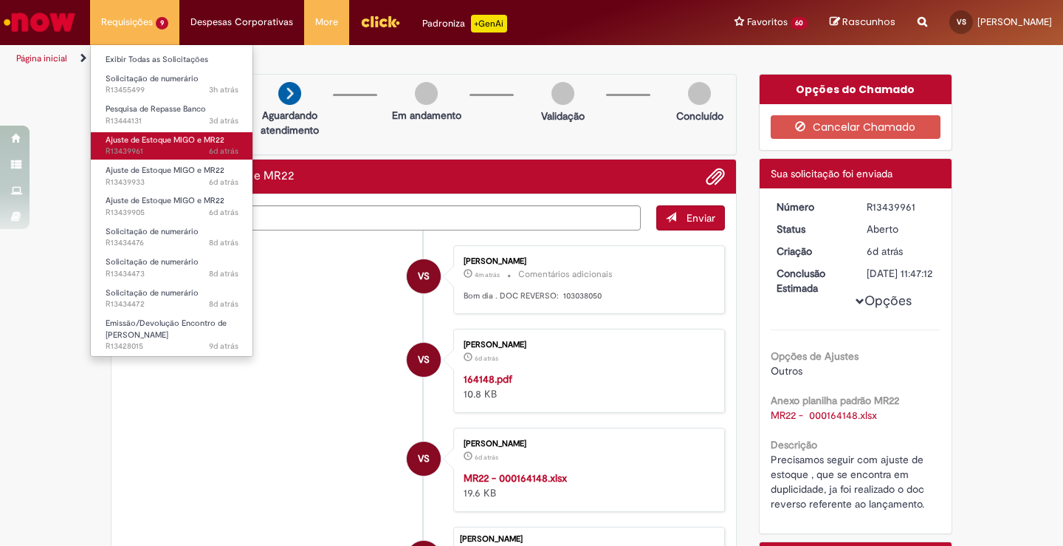
click at [165, 151] on span "6d atrás 6 dias atrás R13439961" at bounding box center [172, 151] width 133 height 12
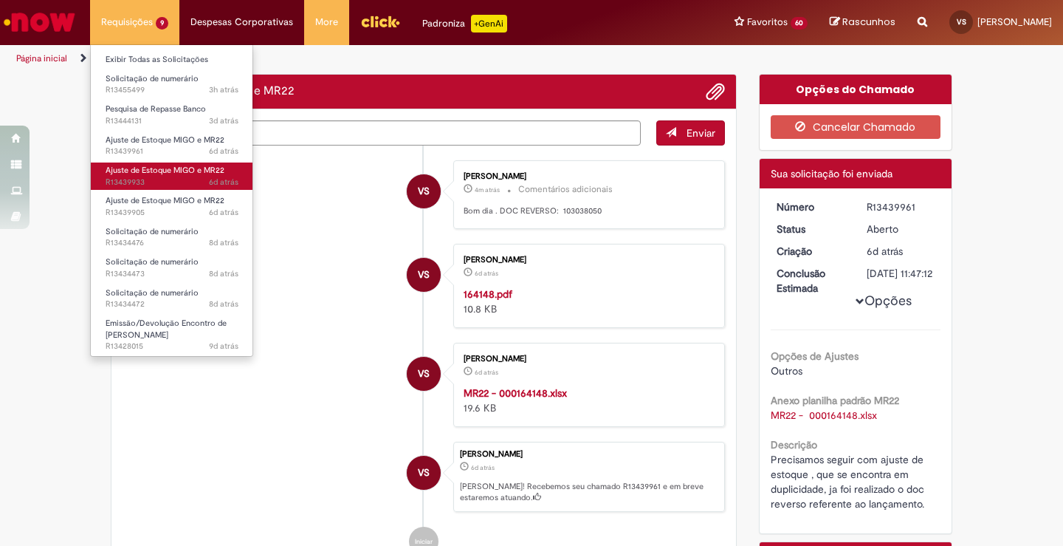
click at [160, 177] on span "6d atrás 6 dias atrás R13439933" at bounding box center [172, 182] width 133 height 12
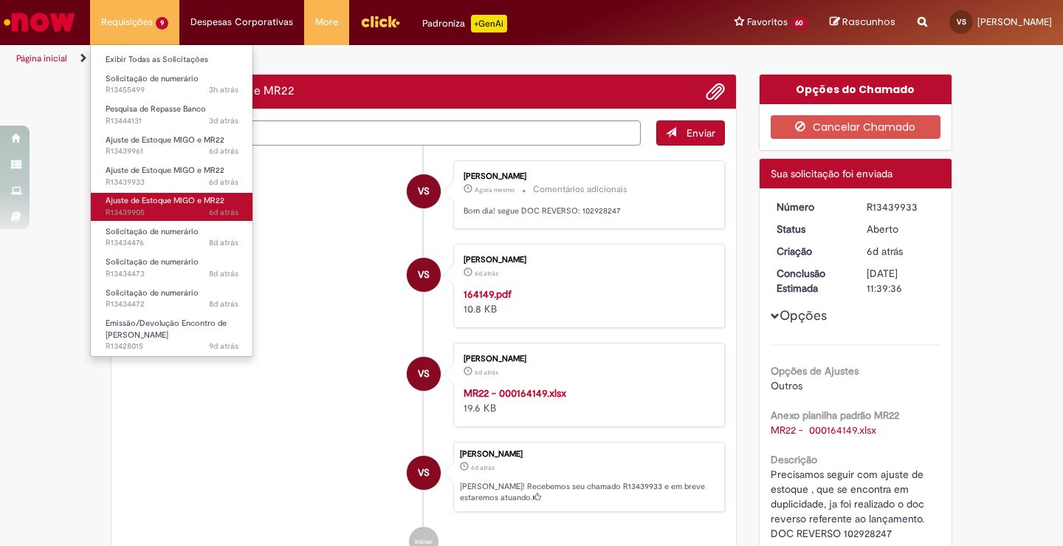
click at [151, 199] on span "Ajuste de Estoque MIGO e MR22" at bounding box center [165, 200] width 119 height 11
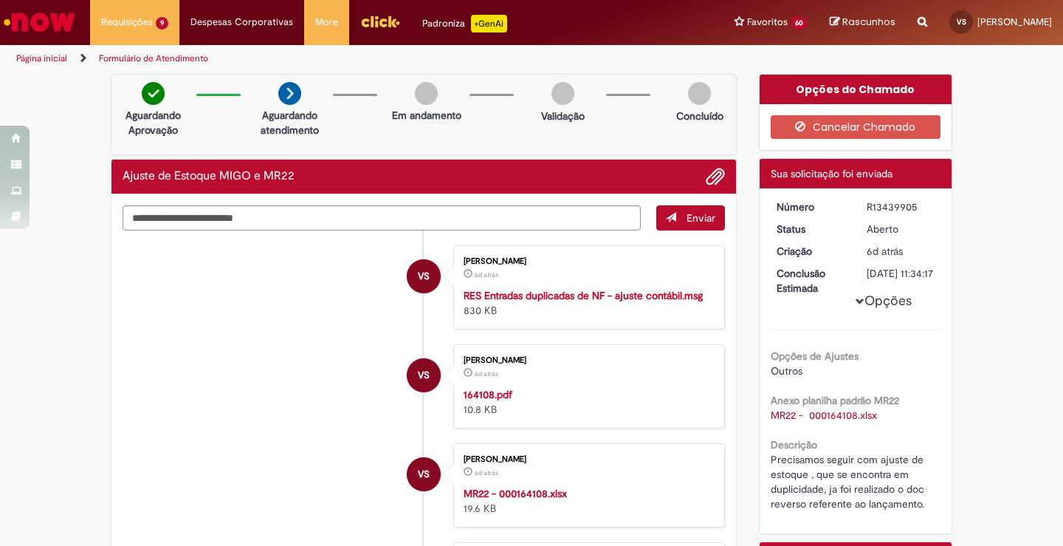
click at [620, 131] on div "Aguardando Aprovação Aguardando atendimento Em andamento Validação Concluído" at bounding box center [424, 114] width 626 height 81
click at [257, 219] on textarea "Digite sua mensagem aqui..." at bounding box center [382, 217] width 518 height 25
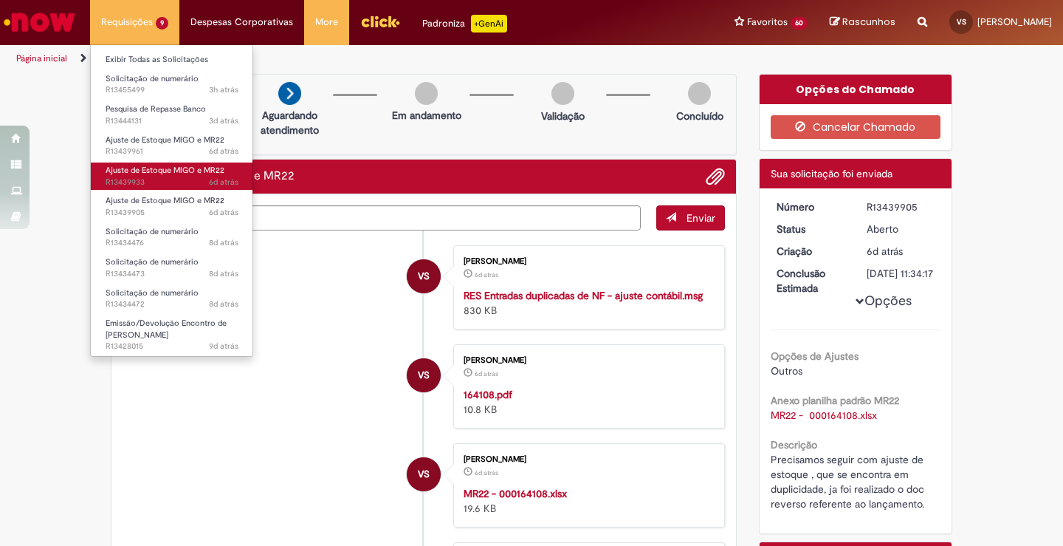
click at [150, 182] on span "6d atrás 6 dias atrás R13439933" at bounding box center [172, 182] width 133 height 12
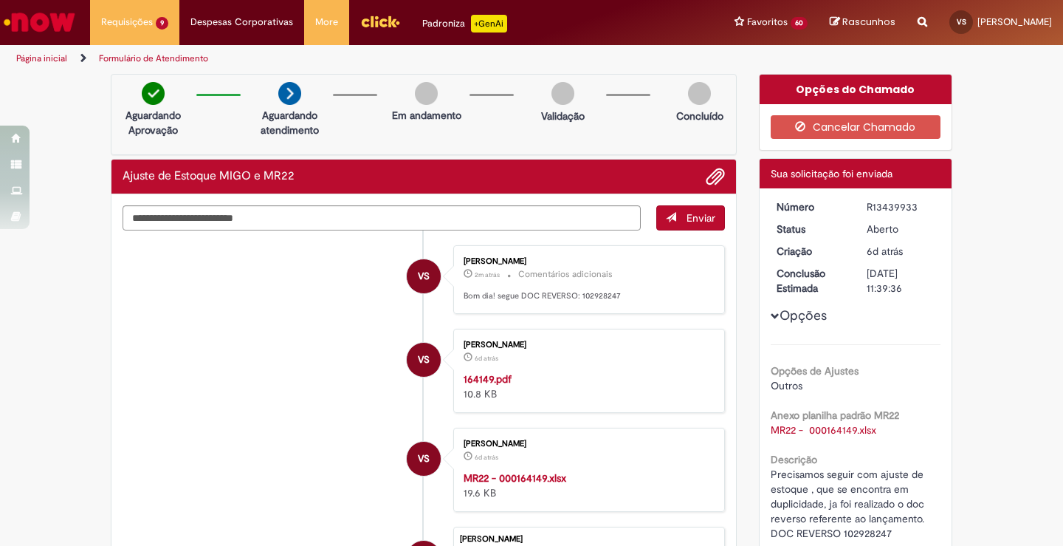
click at [888, 208] on div "R13439933" at bounding box center [901, 206] width 69 height 15
click at [886, 209] on div "R13439933" at bounding box center [901, 206] width 69 height 15
copy div "R13439933"
drag, startPoint x: 586, startPoint y: 135, endPoint x: 541, endPoint y: 139, distance: 45.9
click at [582, 135] on div "Aguardando Aprovação Aguardando atendimento Em andamento Validação Concluído" at bounding box center [424, 114] width 626 height 81
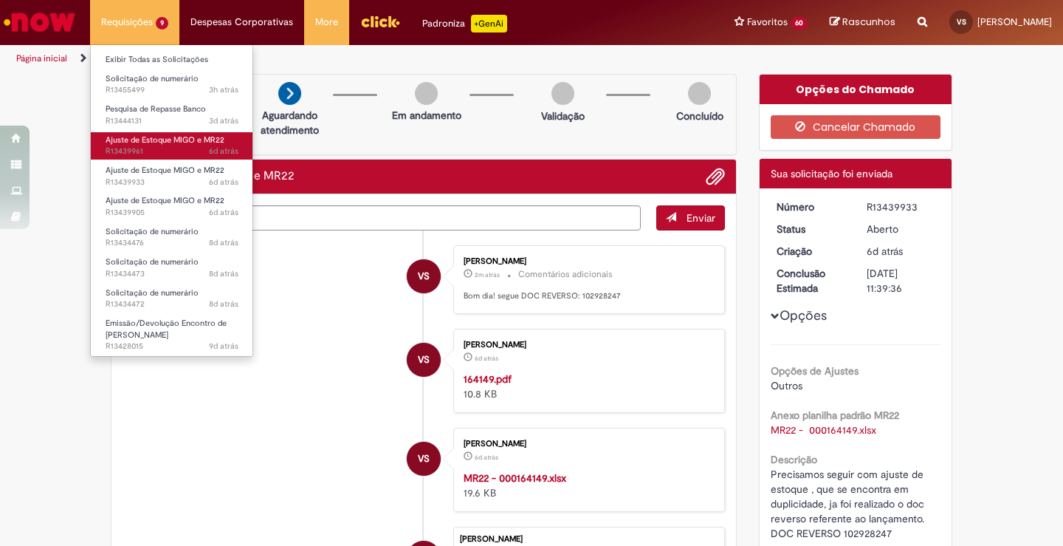
click at [150, 138] on span "Ajuste de Estoque MIGO e MR22" at bounding box center [165, 139] width 119 height 11
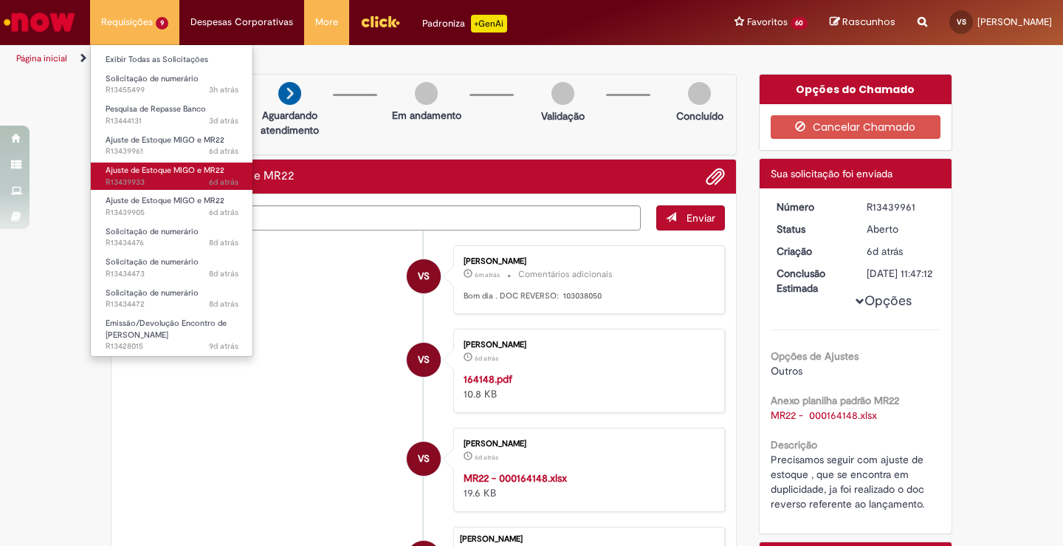
click at [149, 177] on span "6d atrás 6 dias atrás R13439933" at bounding box center [172, 182] width 133 height 12
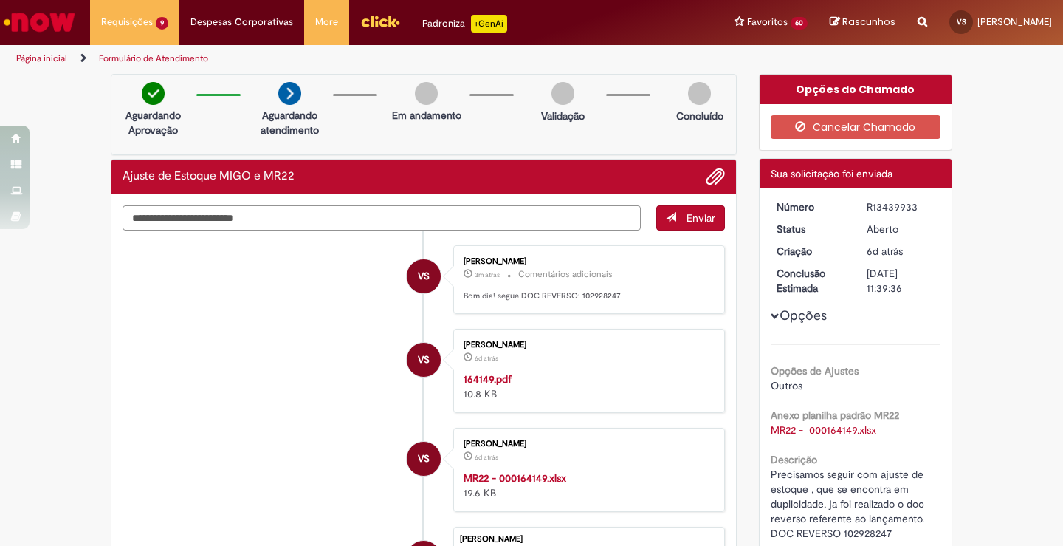
drag, startPoint x: 627, startPoint y: 213, endPoint x: 493, endPoint y: 238, distance: 136.7
click at [513, 223] on textarea "Digite sua mensagem aqui..." at bounding box center [382, 217] width 518 height 25
drag, startPoint x: 470, startPoint y: 318, endPoint x: 462, endPoint y: 318, distance: 8.1
click at [472, 318] on ul "VS [PERSON_NAME] 3m atrás 3 minutos atrás [DATE] 11:04:59 Comentários adicionai…" at bounding box center [424, 442] width 603 height 425
drag, startPoint x: 456, startPoint y: 299, endPoint x: 625, endPoint y: 299, distance: 169.1
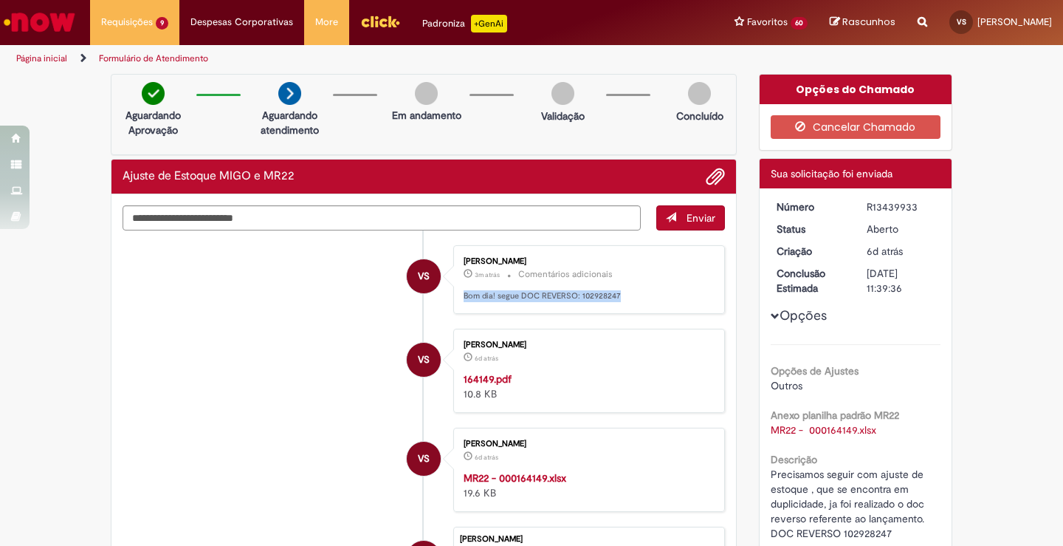
click at [625, 299] on div "[PERSON_NAME] 3m atrás 3 minutos atrás Comentários adicionais Bom dia! segue DO…" at bounding box center [589, 280] width 263 height 60
copy p "Bom dia! segue DOC REVERSO: 102928247"
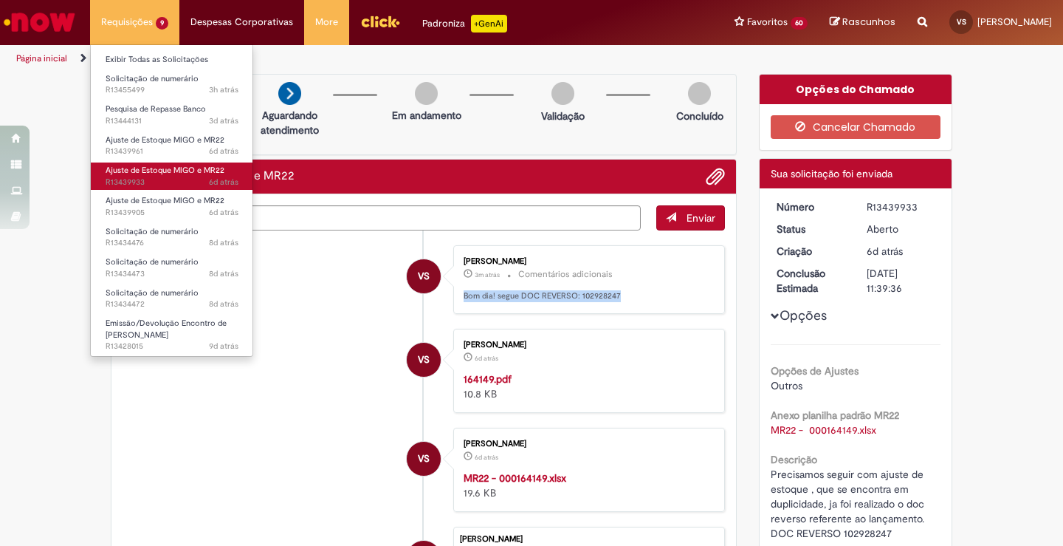
click at [157, 169] on span "Ajuste de Estoque MIGO e MR22" at bounding box center [165, 170] width 119 height 11
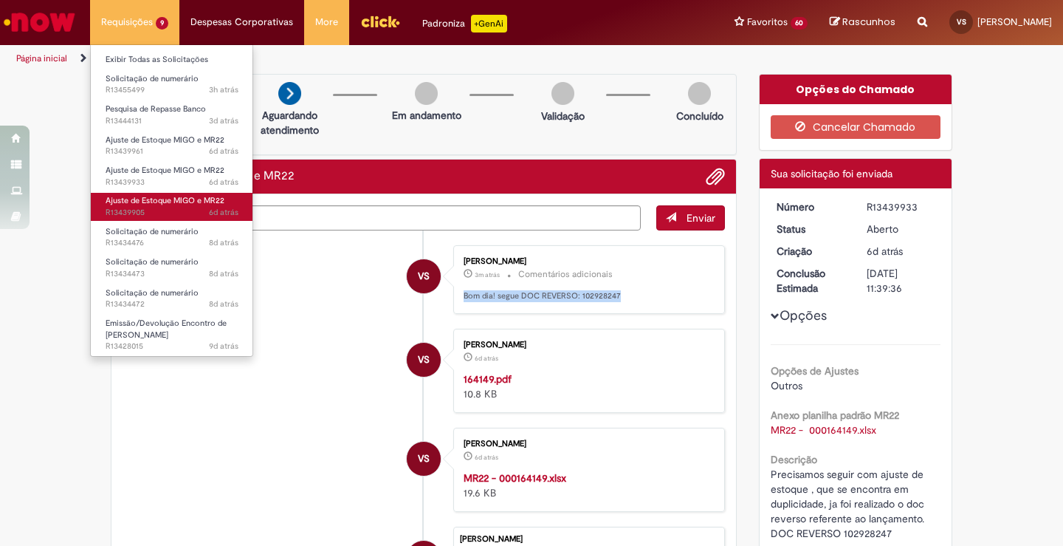
click at [160, 207] on link "Ajuste de Estoque MIGO e MR22 6d atrás 6 dias atrás R13439905" at bounding box center [172, 206] width 162 height 27
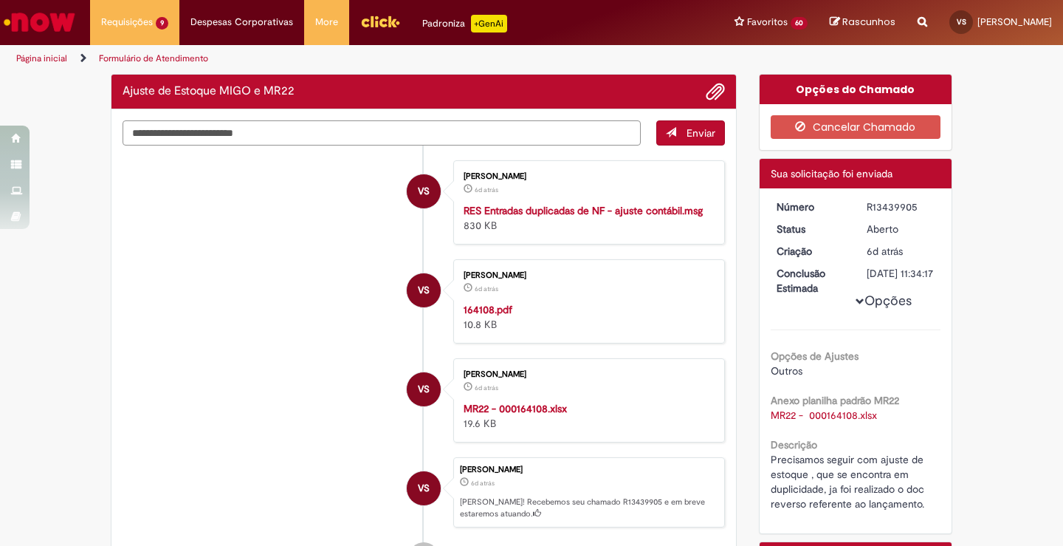
click at [241, 134] on textarea "Digite sua mensagem aqui..." at bounding box center [382, 132] width 518 height 25
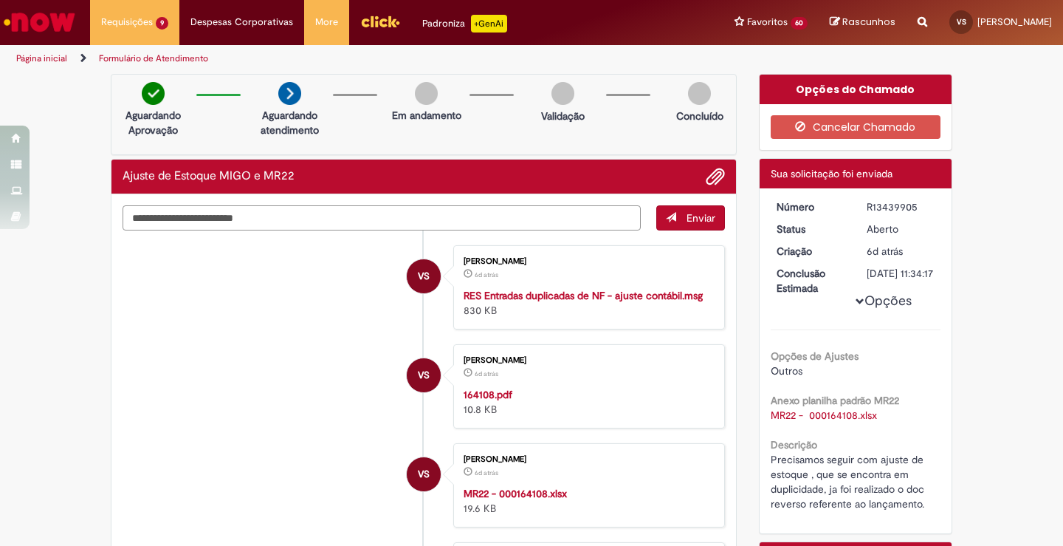
paste textarea "**********"
click at [310, 216] on textarea "**********" at bounding box center [382, 217] width 518 height 25
drag, startPoint x: 589, startPoint y: 240, endPoint x: 554, endPoint y: 243, distance: 34.8
click at [585, 241] on ul "VS [PERSON_NAME] 6d atrás 6 dias atrás RES Entradas duplicadas de NF - ajuste c…" at bounding box center [424, 451] width 603 height 442
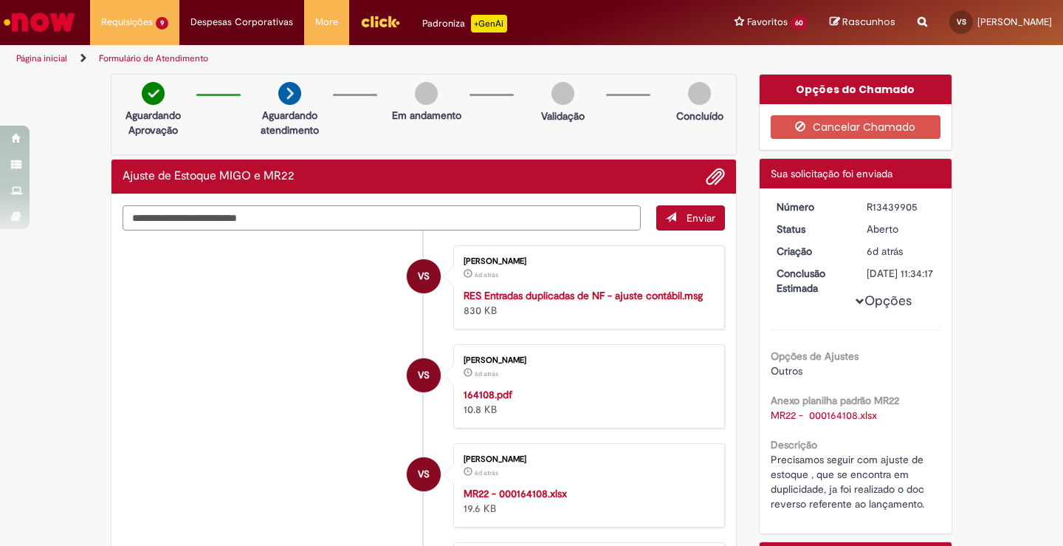
click at [330, 221] on textarea "**********" at bounding box center [382, 217] width 518 height 25
paste textarea "**********"
type textarea "**********"
click at [888, 208] on div "R13439905" at bounding box center [901, 206] width 69 height 15
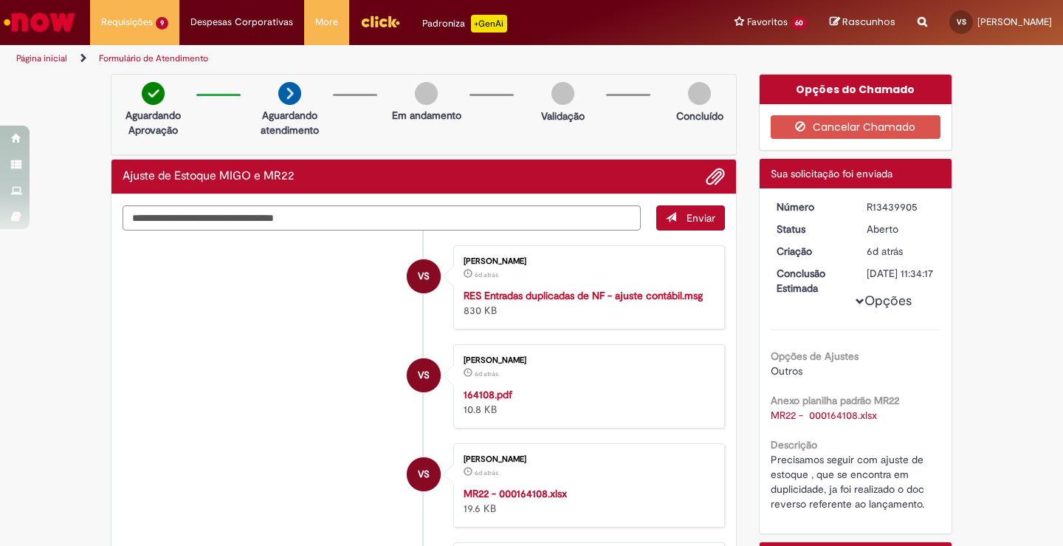
copy div "R13439905"
click at [687, 218] on span "Enviar" at bounding box center [701, 217] width 29 height 13
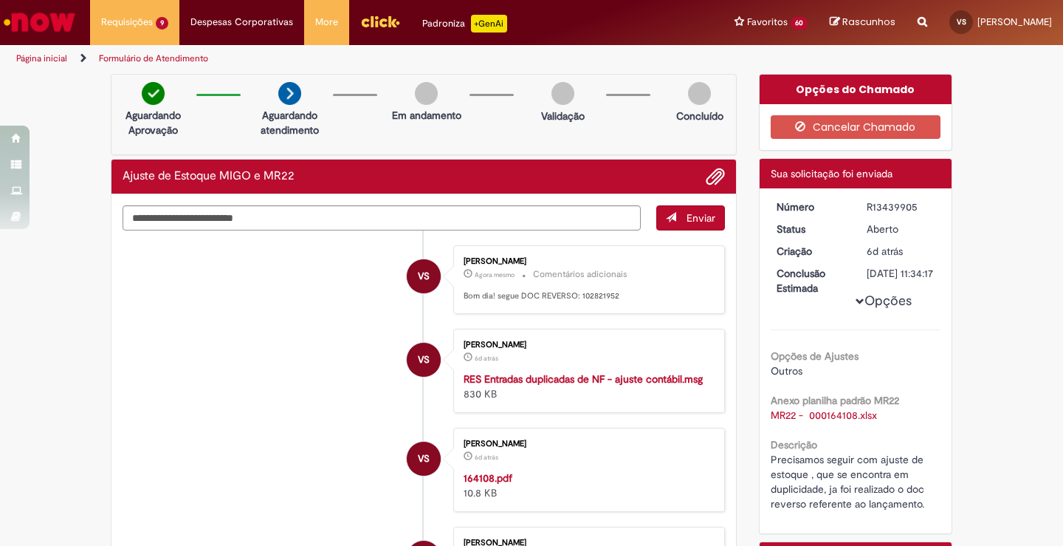
drag, startPoint x: 667, startPoint y: 465, endPoint x: 574, endPoint y: 419, distance: 104.0
click at [667, 465] on div "[PERSON_NAME] 6d atrás 6 dias atrás 164108.pdf 10.8 KB" at bounding box center [589, 469] width 263 height 75
